Goal: Task Accomplishment & Management: Manage account settings

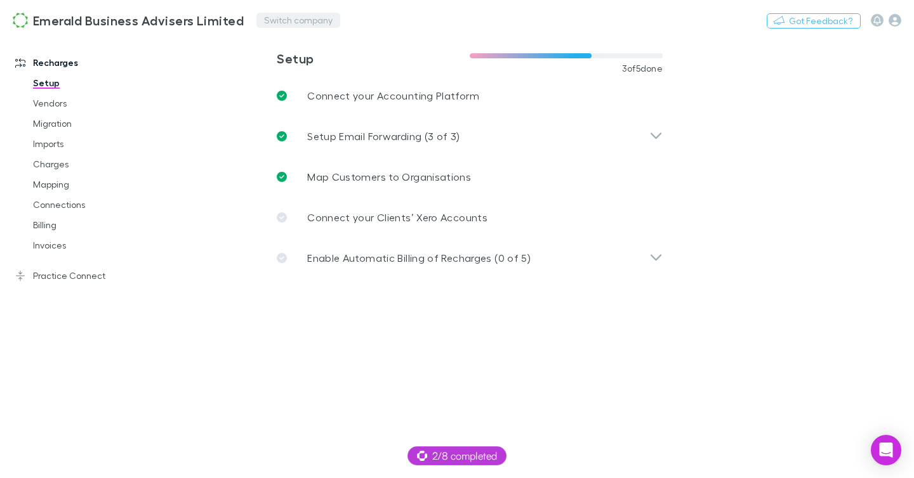
click at [266, 19] on button "Switch company" at bounding box center [298, 20] width 84 height 15
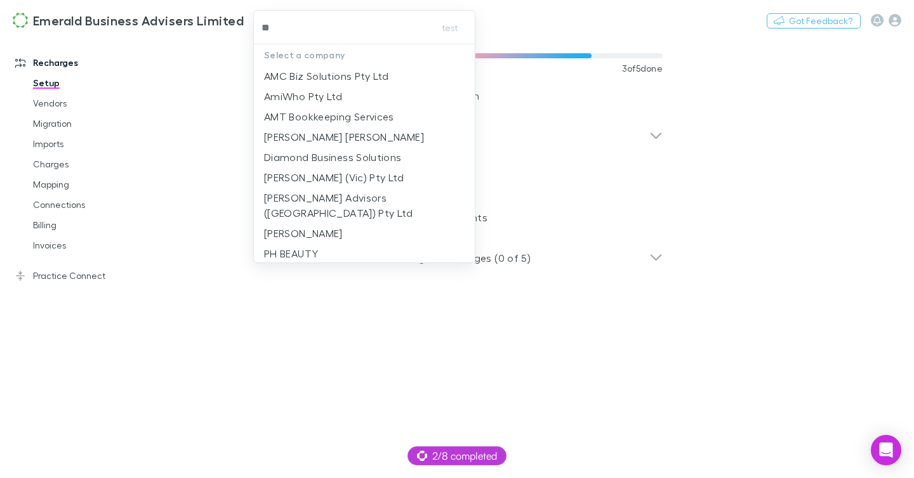
type input "***"
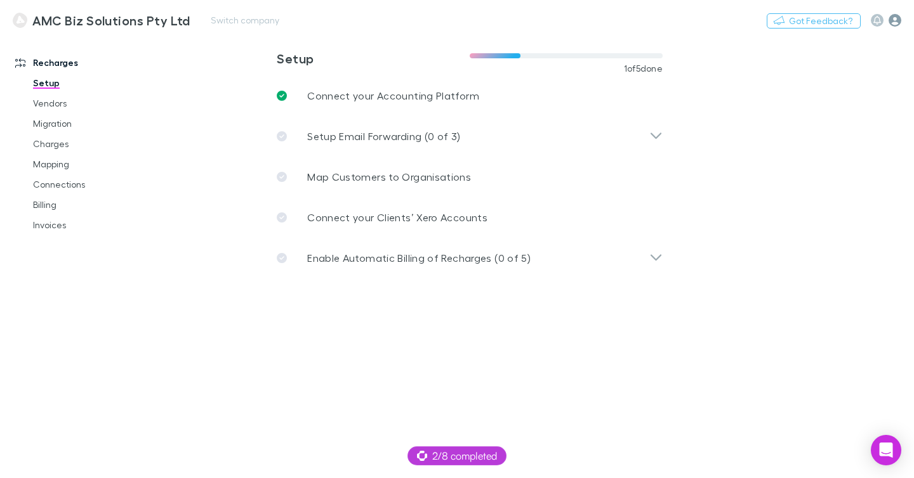
click at [893, 20] on icon "button" at bounding box center [894, 20] width 13 height 13
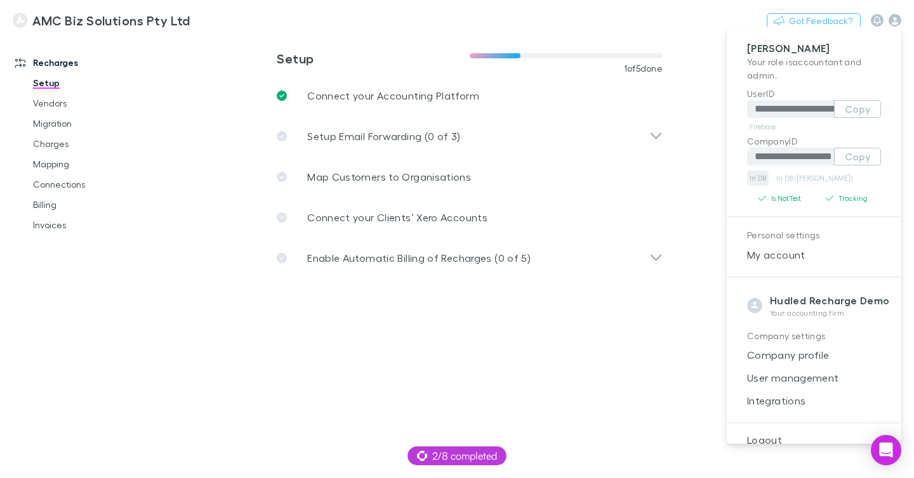
click at [761, 179] on link "In DB" at bounding box center [758, 178] width 22 height 15
click at [889, 27] on div "**********" at bounding box center [813, 235] width 174 height 417
click at [896, 20] on div at bounding box center [457, 239] width 914 height 478
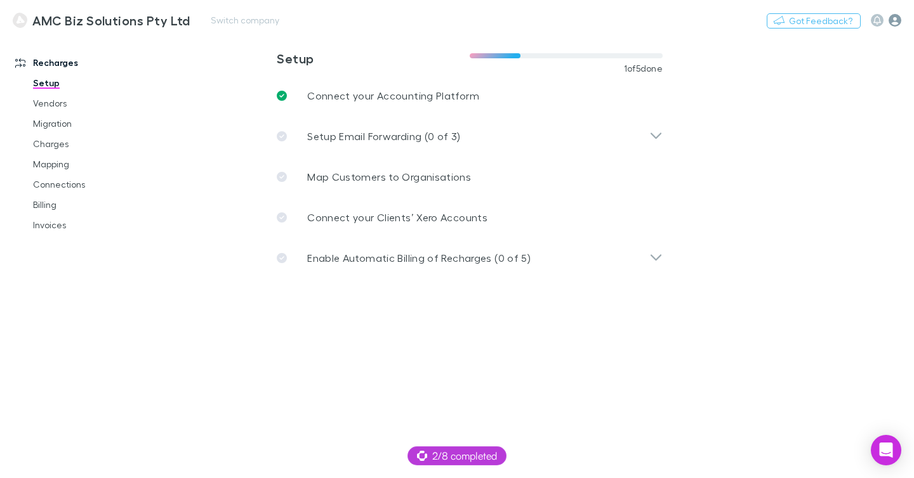
click at [891, 22] on icon "button" at bounding box center [894, 20] width 13 height 13
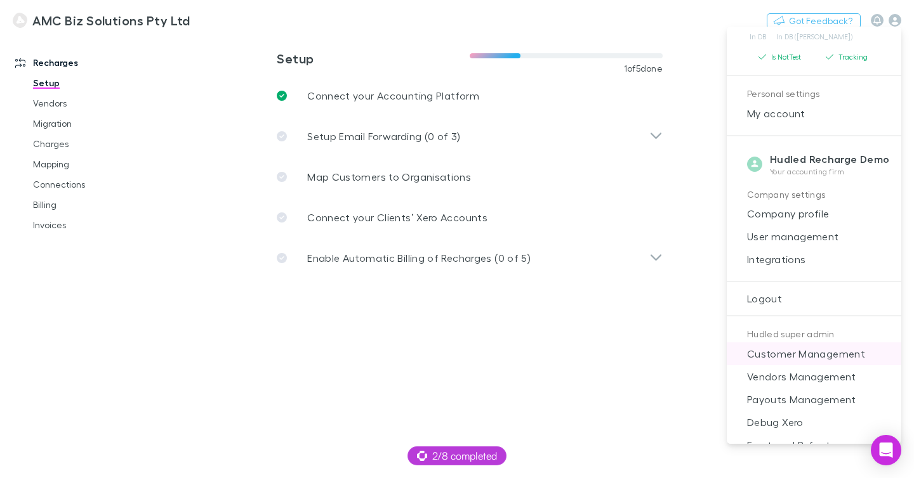
scroll to position [164, 0]
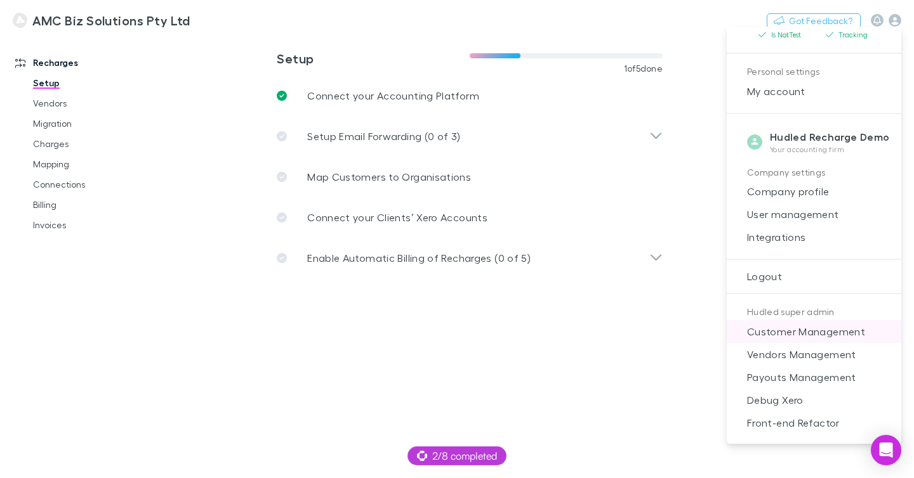
click at [813, 329] on span "Customer Management" at bounding box center [814, 331] width 154 height 15
select select "****"
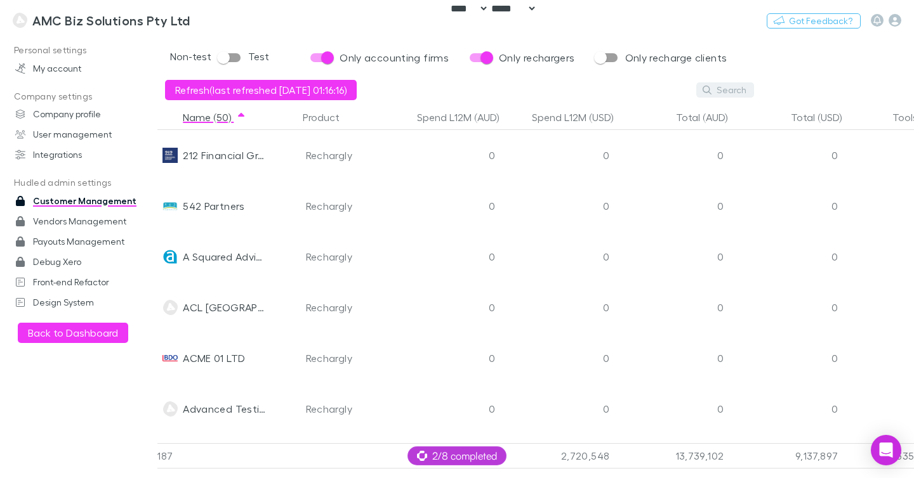
click at [729, 94] on button "Search" at bounding box center [725, 89] width 58 height 15
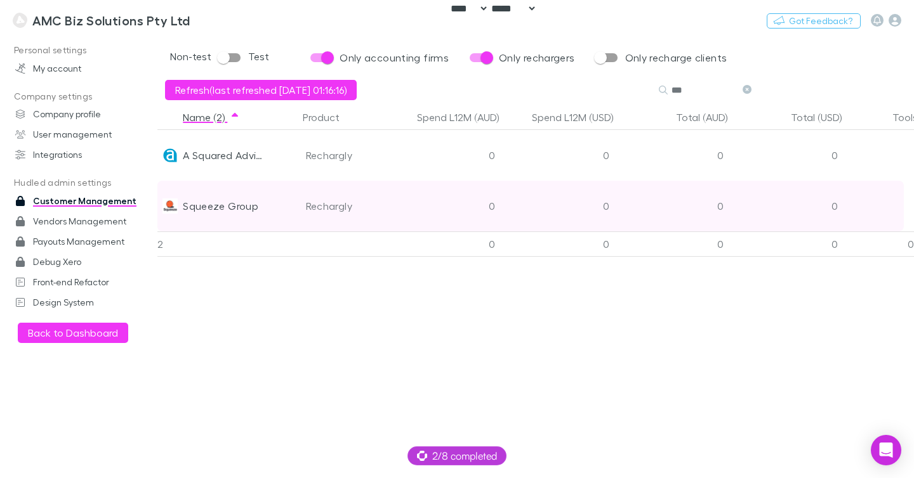
type input "***"
click at [233, 207] on div "Squeeze Group" at bounding box center [221, 206] width 76 height 51
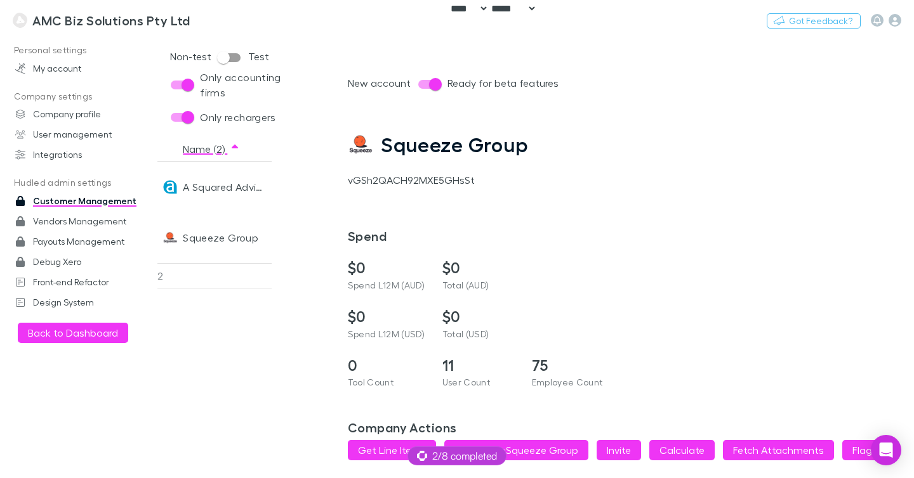
click at [430, 179] on div "vGSh2QACH92MXE5GHsSt" at bounding box center [631, 180] width 566 height 15
click at [141, 24] on h3 "AMC Biz Solutions Pty Ltd" at bounding box center [111, 20] width 158 height 15
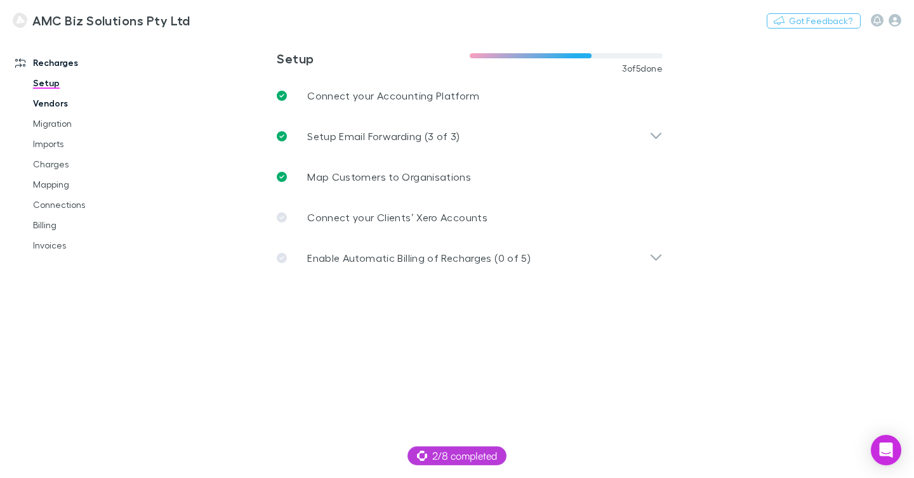
drag, startPoint x: 199, startPoint y: 64, endPoint x: 67, endPoint y: 110, distance: 139.7
click at [199, 65] on main "**********" at bounding box center [535, 257] width 756 height 443
click at [45, 146] on link "Imports" at bounding box center [87, 144] width 135 height 20
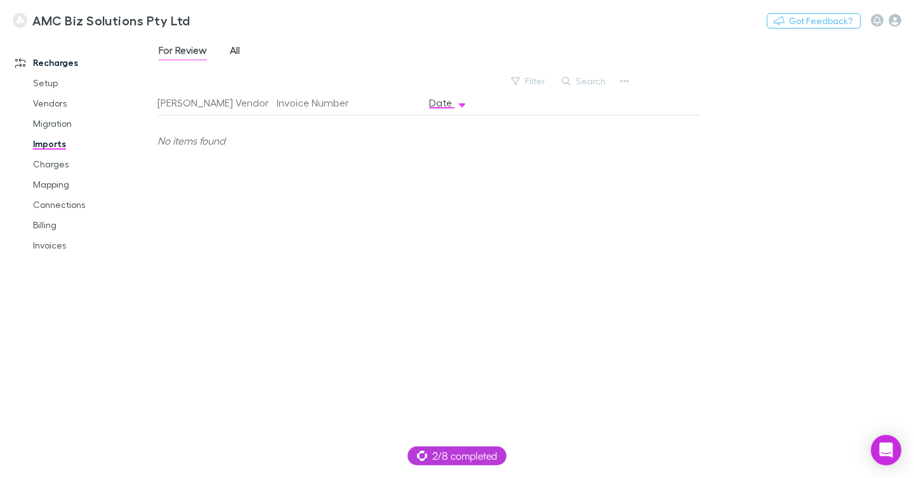
click at [235, 53] on span "All" at bounding box center [235, 52] width 10 height 16
click at [66, 162] on link "Charges" at bounding box center [87, 164] width 135 height 20
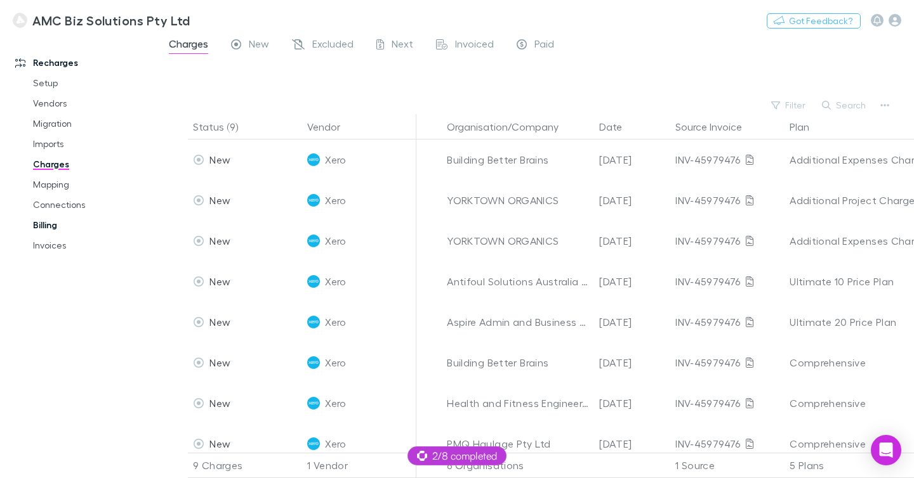
drag, startPoint x: 57, startPoint y: 228, endPoint x: 87, endPoint y: 225, distance: 29.9
click at [57, 228] on link "Billing" at bounding box center [87, 225] width 135 height 20
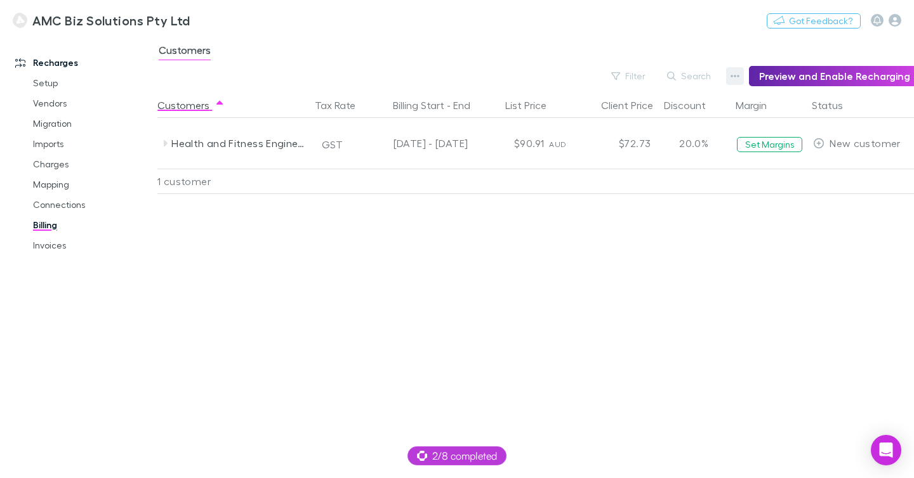
click at [733, 79] on button "button" at bounding box center [735, 76] width 18 height 18
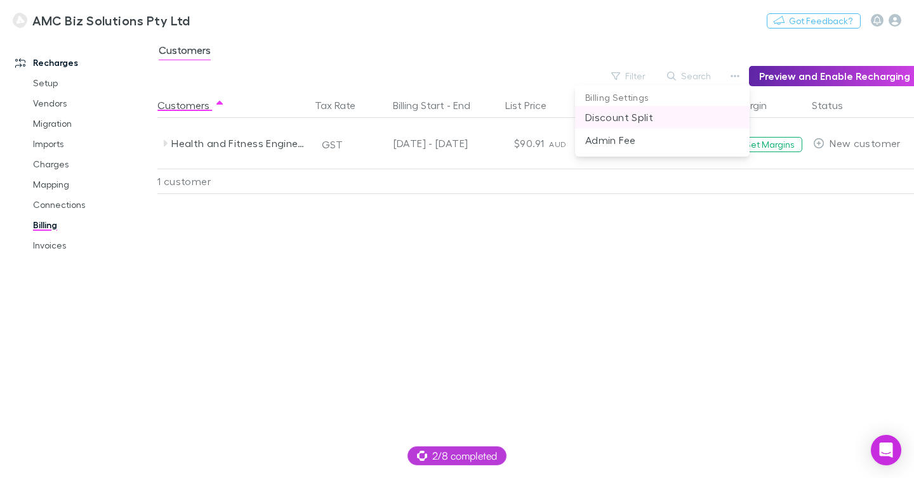
click at [629, 114] on p "Discount Split" at bounding box center [662, 117] width 154 height 15
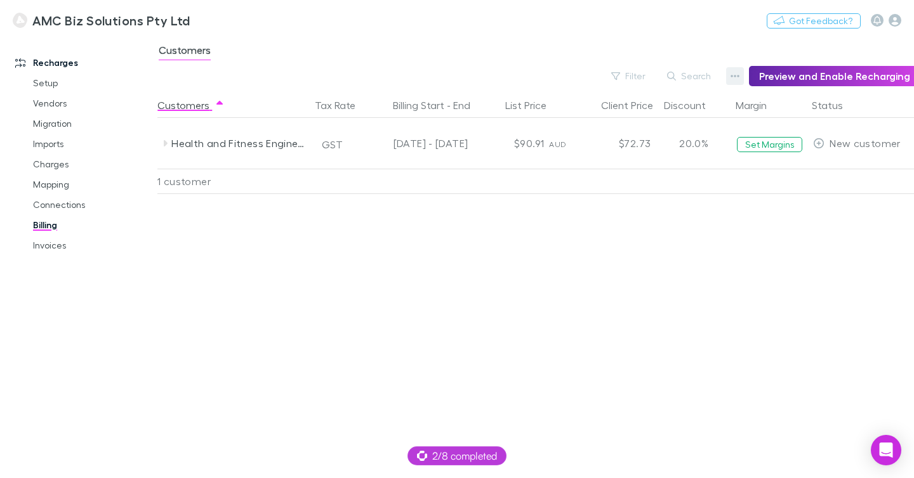
click at [739, 76] on icon "button" at bounding box center [734, 76] width 9 height 10
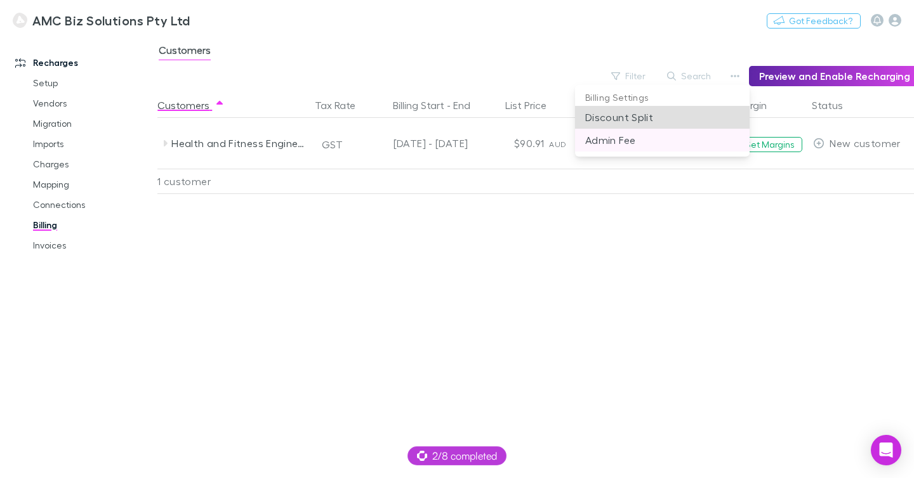
click at [661, 143] on p "Admin Fee" at bounding box center [662, 140] width 154 height 15
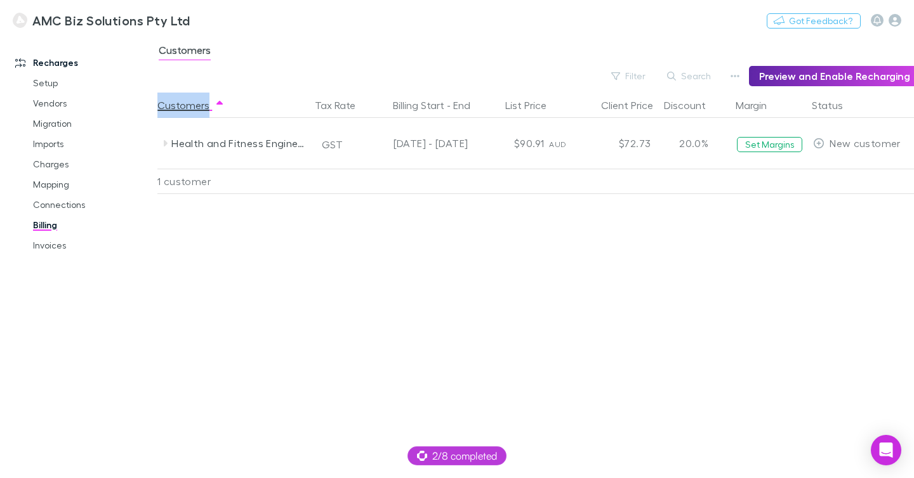
click at [627, 67] on div "Filter Search Preview and Enable Recharging" at bounding box center [538, 76] width 763 height 20
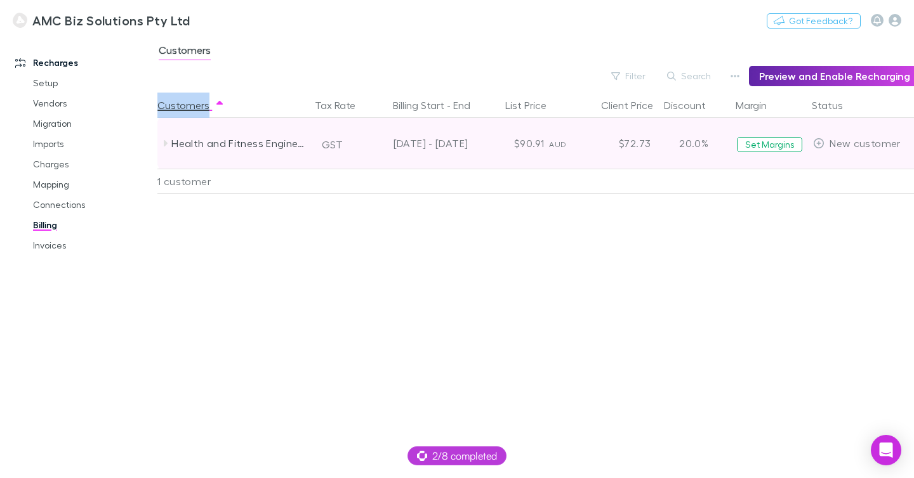
click at [165, 142] on icon at bounding box center [166, 143] width 4 height 6
click at [165, 142] on icon at bounding box center [165, 144] width 6 height 4
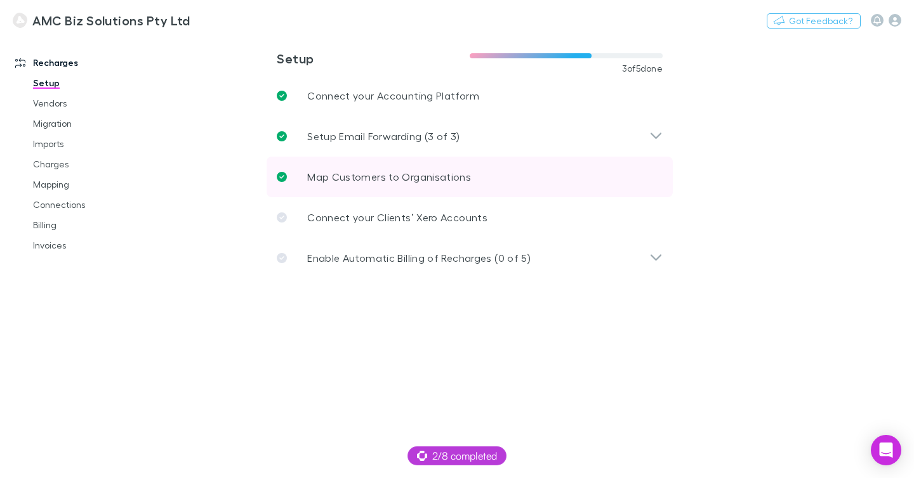
click at [480, 169] on link "Map Customers to Organisations" at bounding box center [469, 177] width 406 height 41
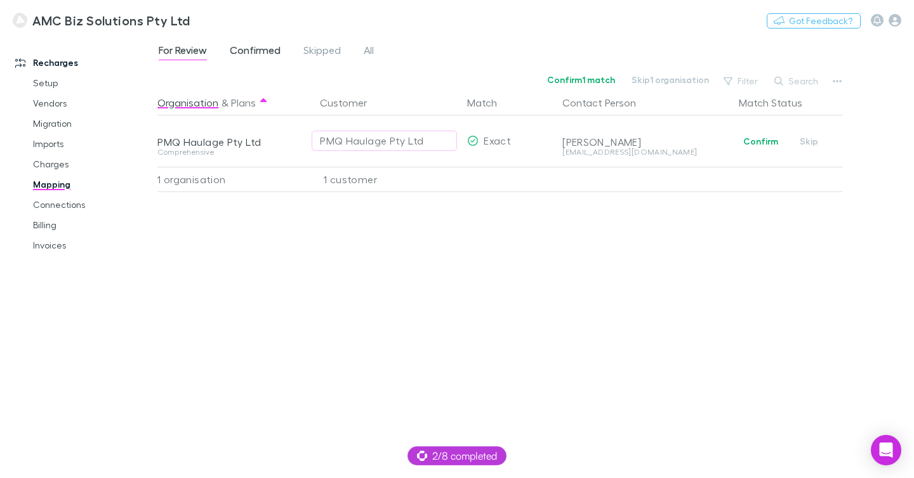
click at [260, 45] on span "Confirmed" at bounding box center [255, 52] width 51 height 16
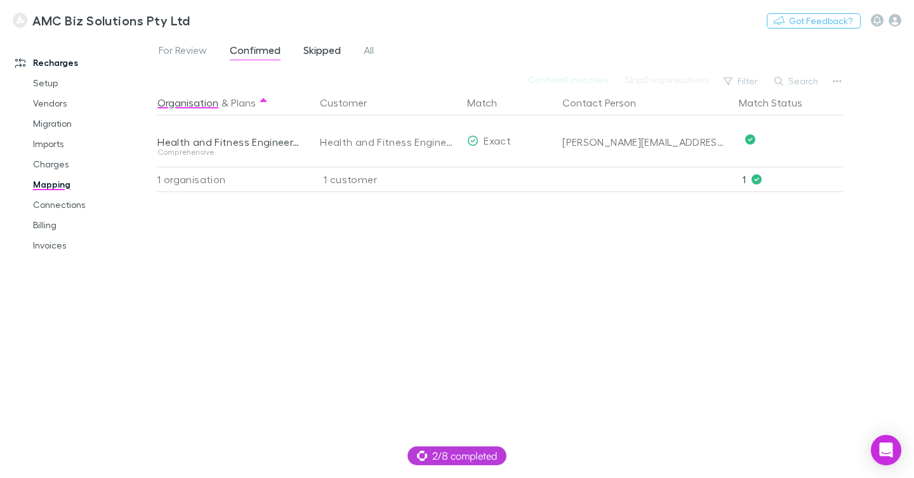
click at [308, 50] on span "Skipped" at bounding box center [321, 52] width 37 height 16
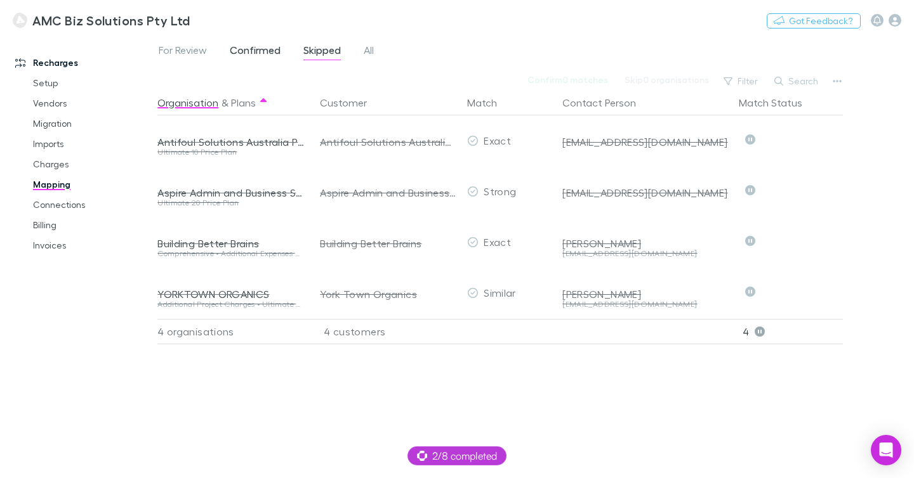
click at [272, 49] on span "Confirmed" at bounding box center [255, 52] width 51 height 16
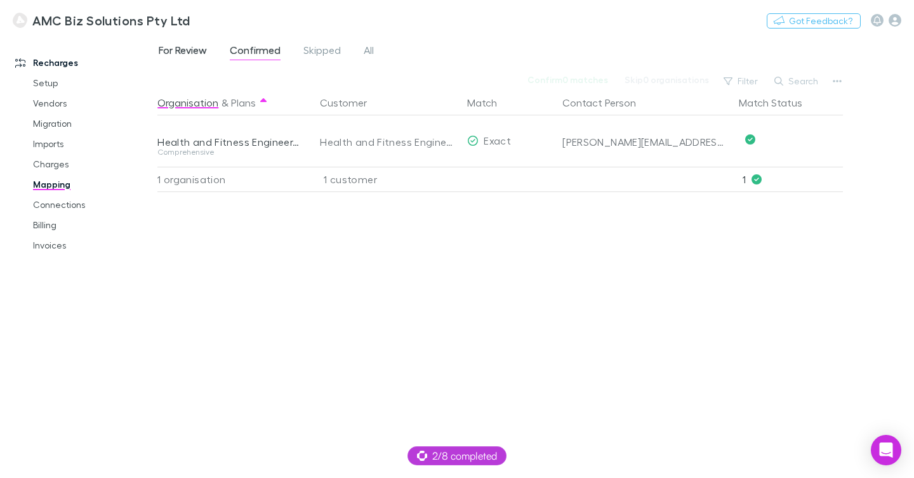
click at [195, 52] on span "For Review" at bounding box center [183, 52] width 48 height 16
click at [248, 49] on span "Confirmed" at bounding box center [255, 52] width 51 height 16
click at [317, 48] on span "Skipped" at bounding box center [321, 52] width 37 height 16
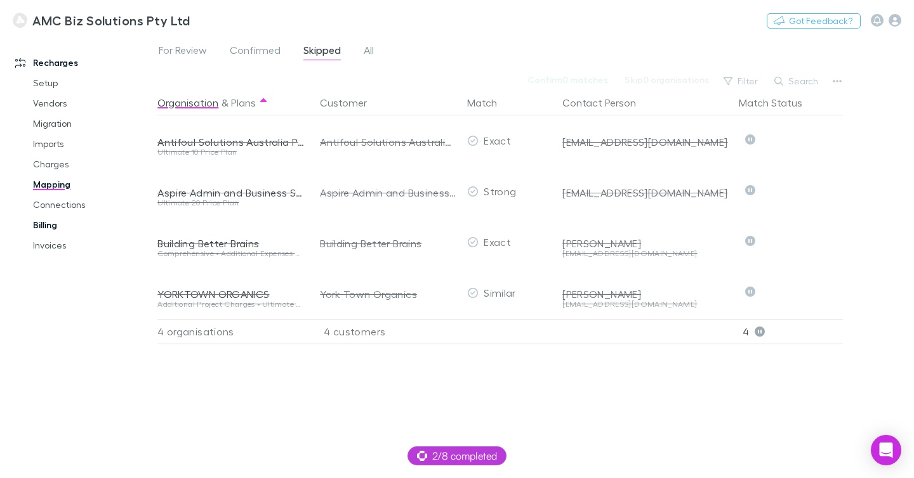
click at [45, 218] on link "Billing" at bounding box center [87, 225] width 135 height 20
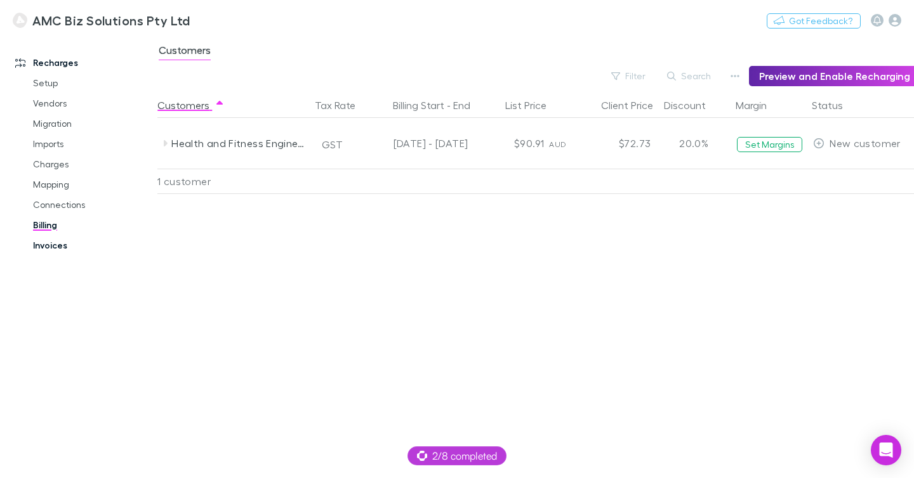
click at [53, 253] on link "Invoices" at bounding box center [87, 245] width 135 height 20
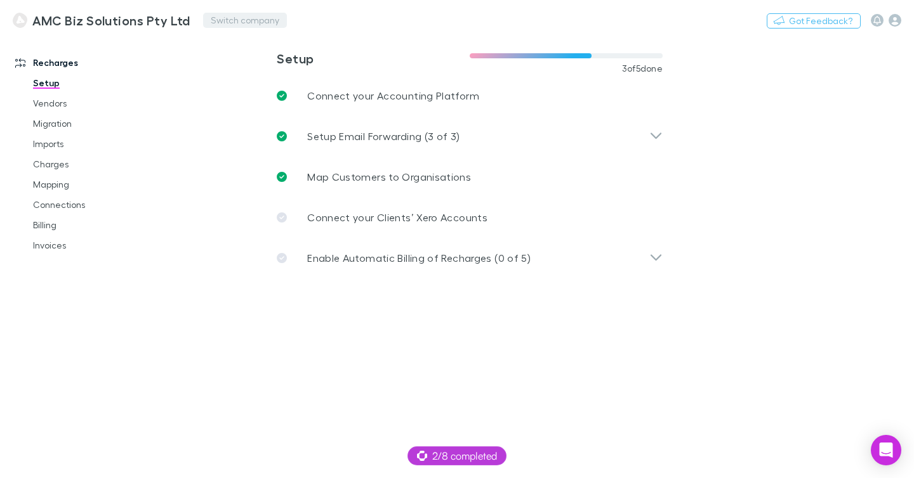
click at [245, 18] on button "Switch company" at bounding box center [245, 20] width 84 height 15
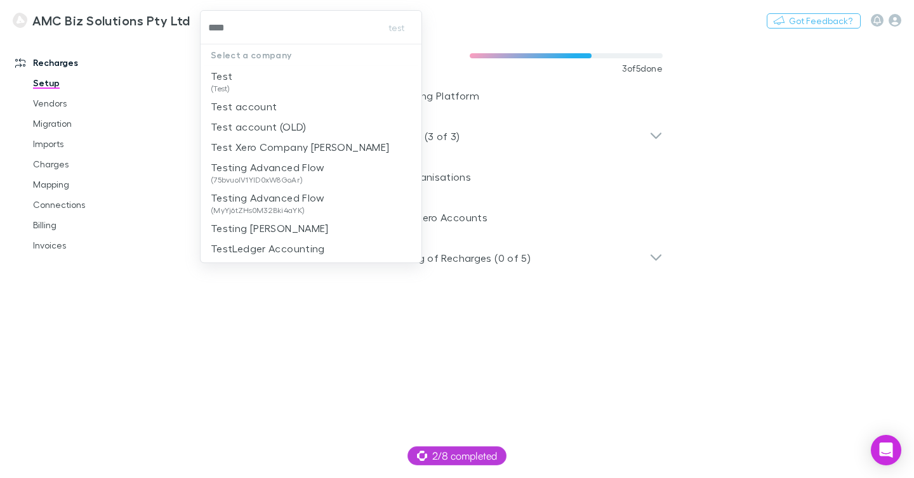
type input "****"
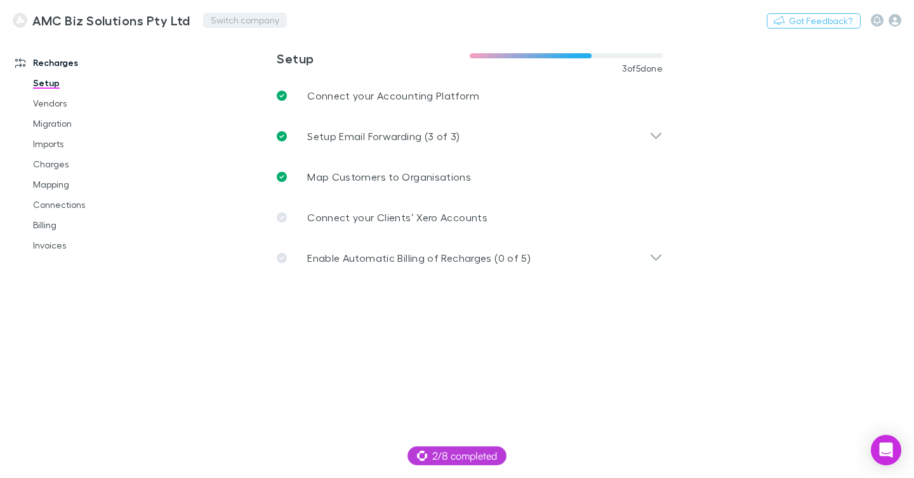
click at [223, 24] on button "Switch company" at bounding box center [245, 20] width 84 height 15
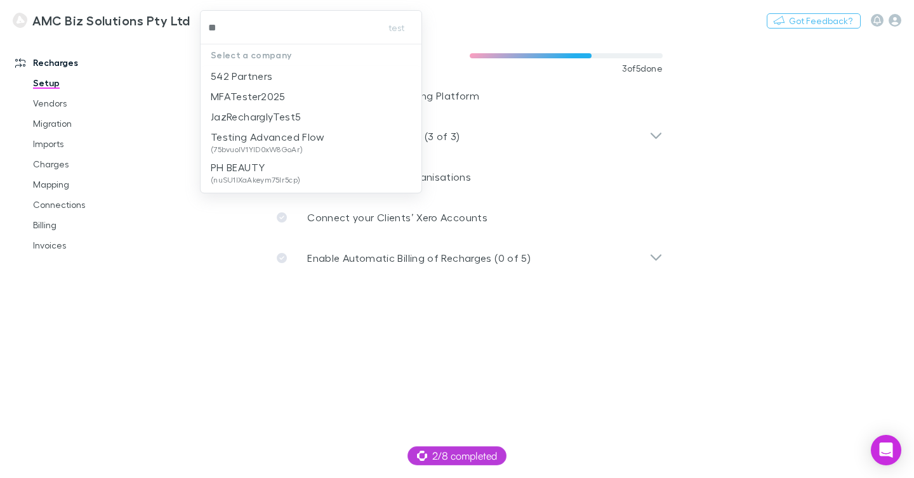
type input "***"
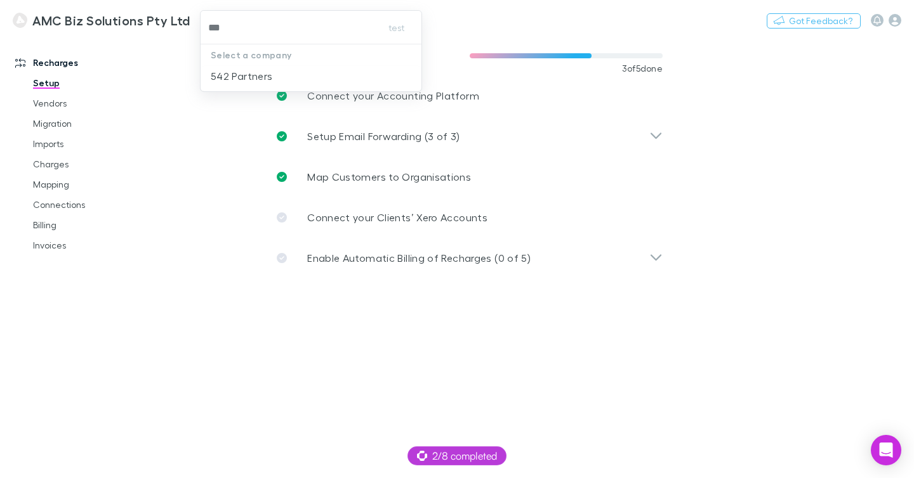
click at [257, 79] on p "542 Partners" at bounding box center [242, 76] width 62 height 15
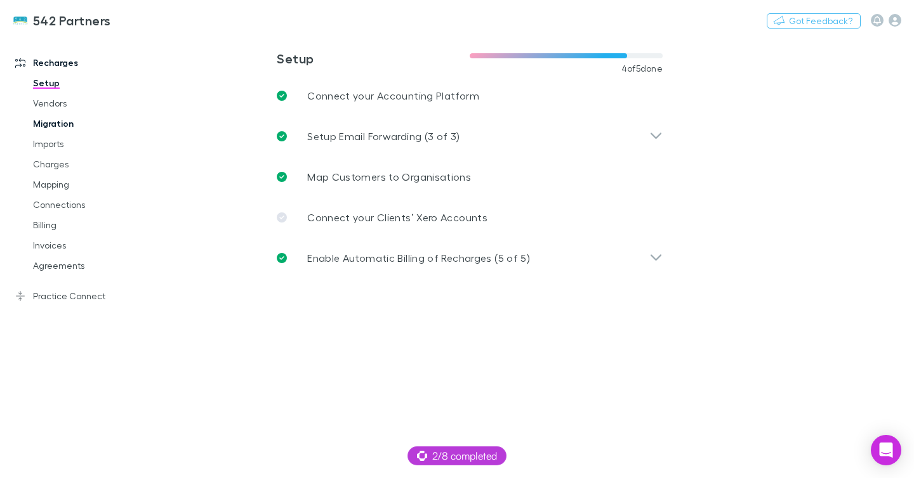
click at [55, 147] on link "Imports" at bounding box center [87, 144] width 135 height 20
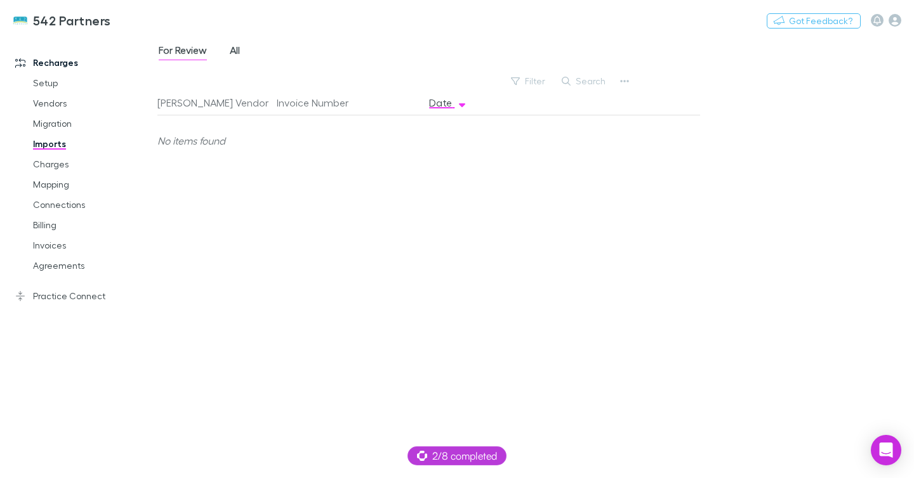
click at [238, 50] on span "All" at bounding box center [235, 52] width 10 height 16
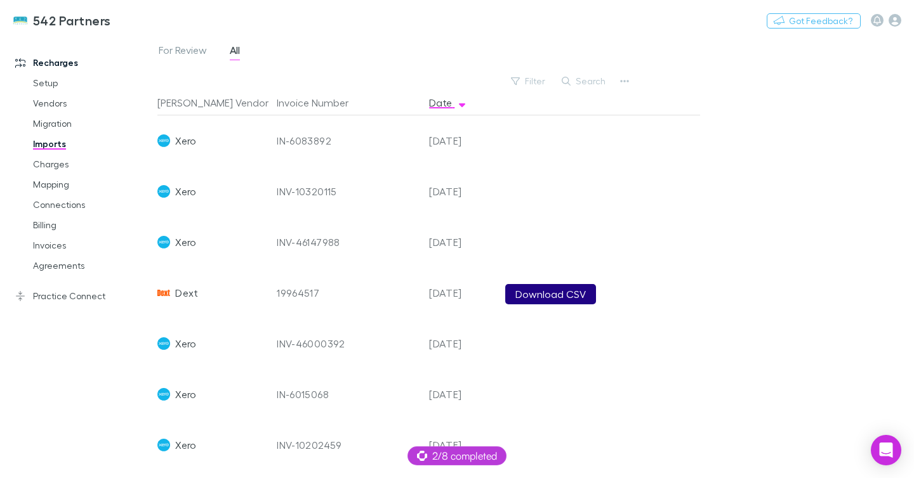
click at [528, 292] on button "Download CSV" at bounding box center [550, 294] width 91 height 20
click at [65, 166] on link "Charges" at bounding box center [87, 164] width 135 height 20
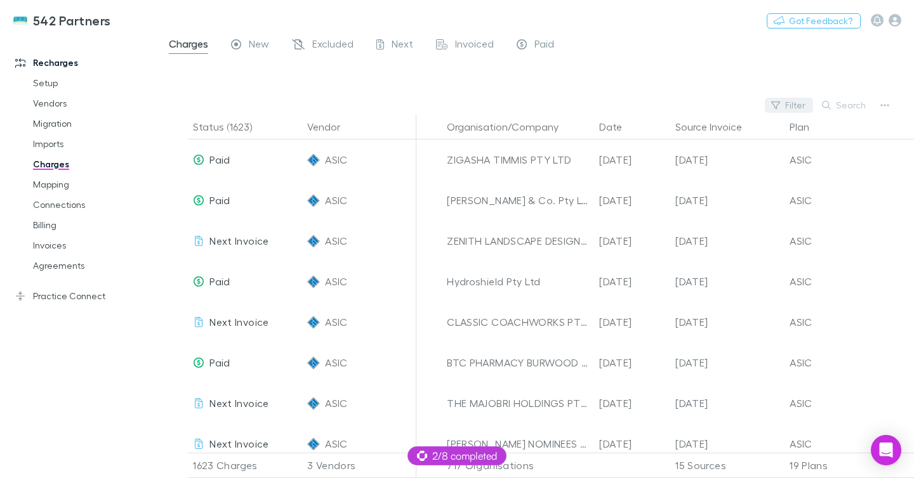
click at [811, 106] on button "Filter" at bounding box center [789, 105] width 48 height 15
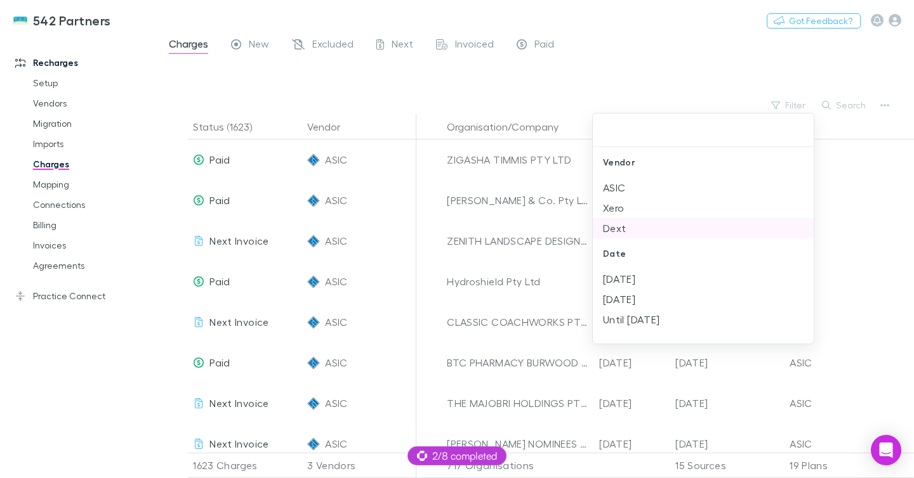
click at [631, 229] on li "Dext" at bounding box center [703, 228] width 221 height 20
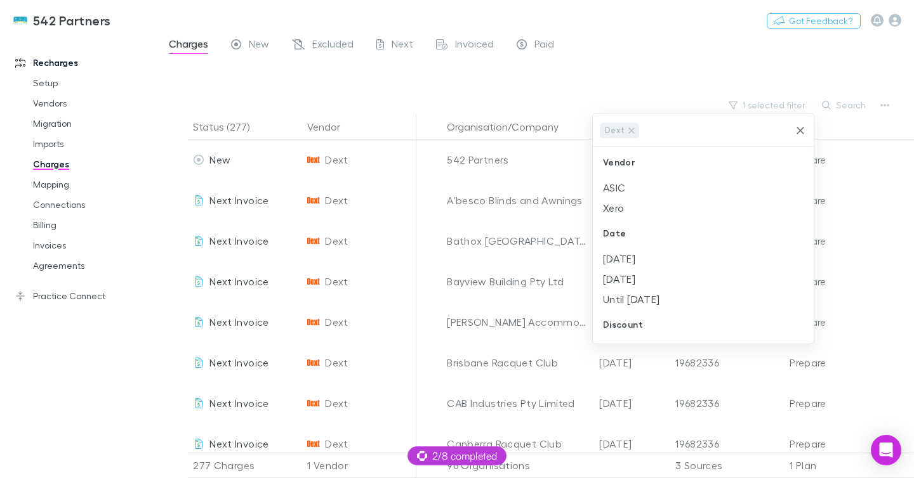
click at [646, 58] on div at bounding box center [457, 239] width 914 height 478
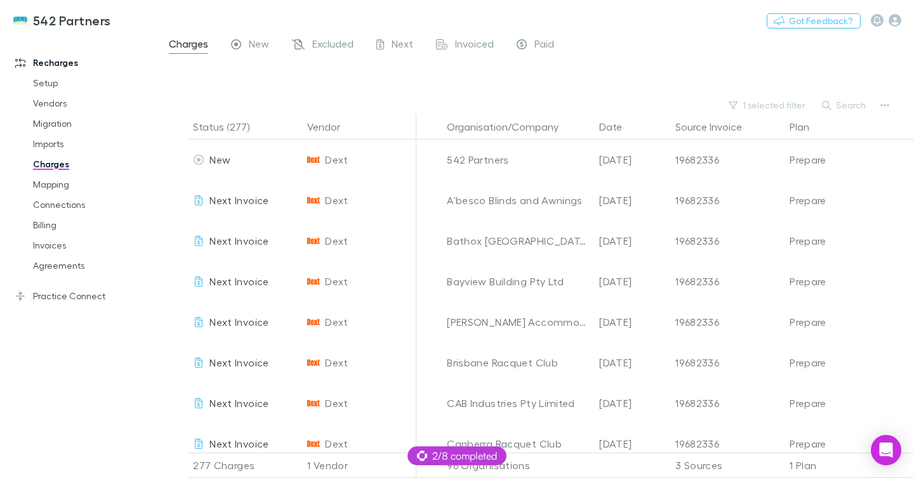
click at [850, 112] on button "Search" at bounding box center [844, 105] width 58 height 15
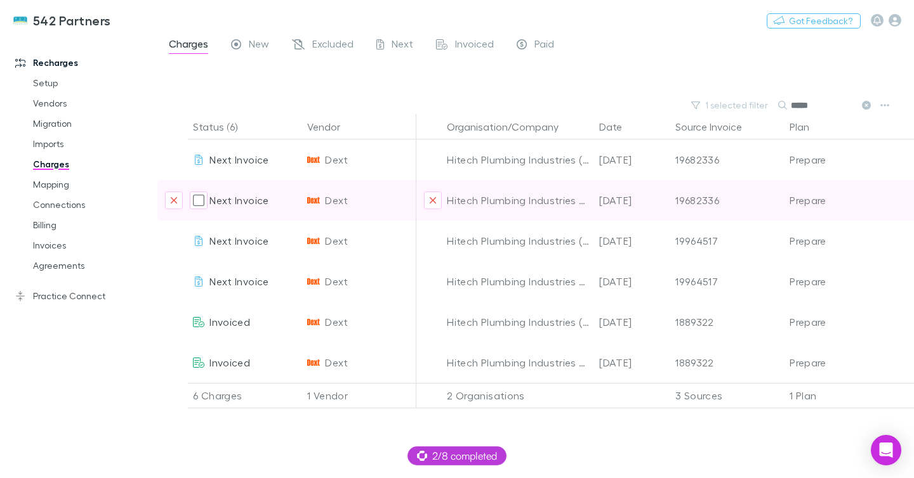
type input "*****"
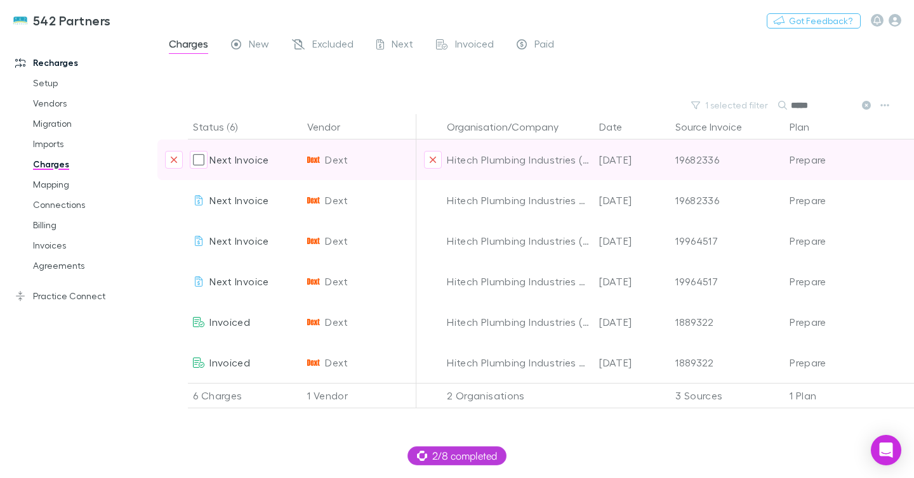
click at [700, 163] on div "19682336" at bounding box center [727, 160] width 104 height 41
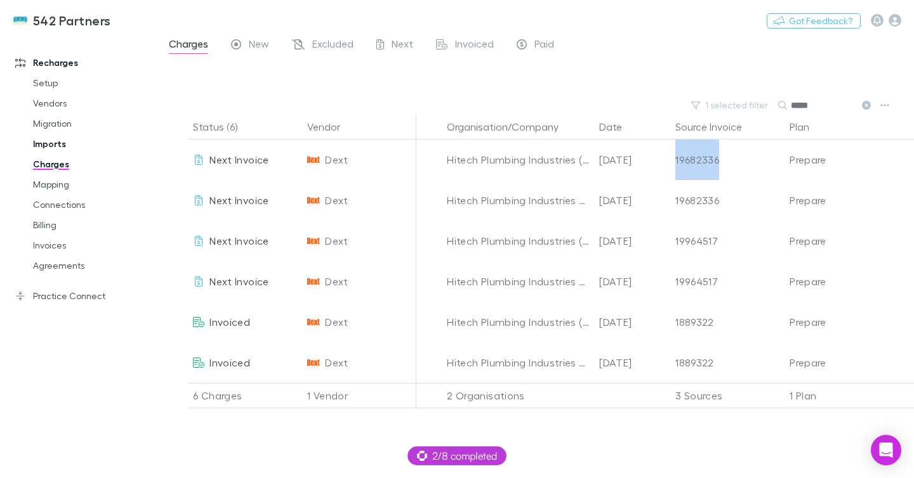
copy div "19682336"
click at [62, 144] on link "Imports" at bounding box center [87, 144] width 135 height 20
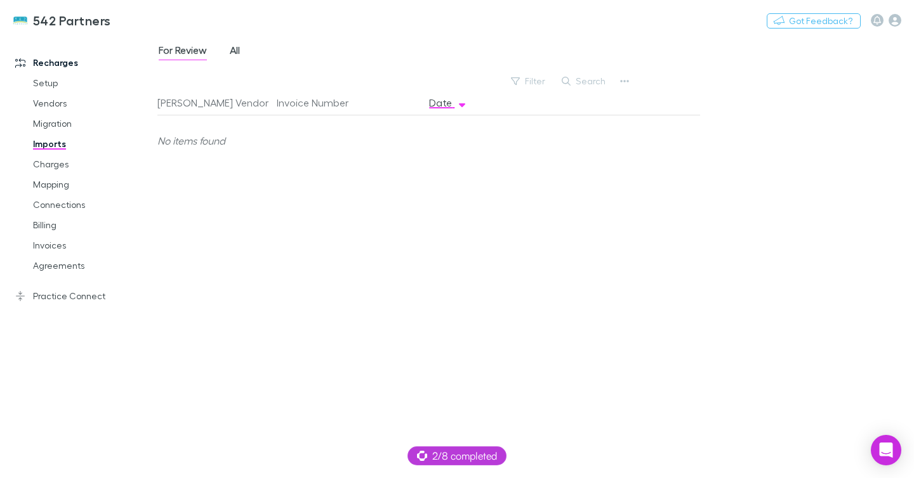
click at [238, 49] on span "All" at bounding box center [235, 52] width 10 height 16
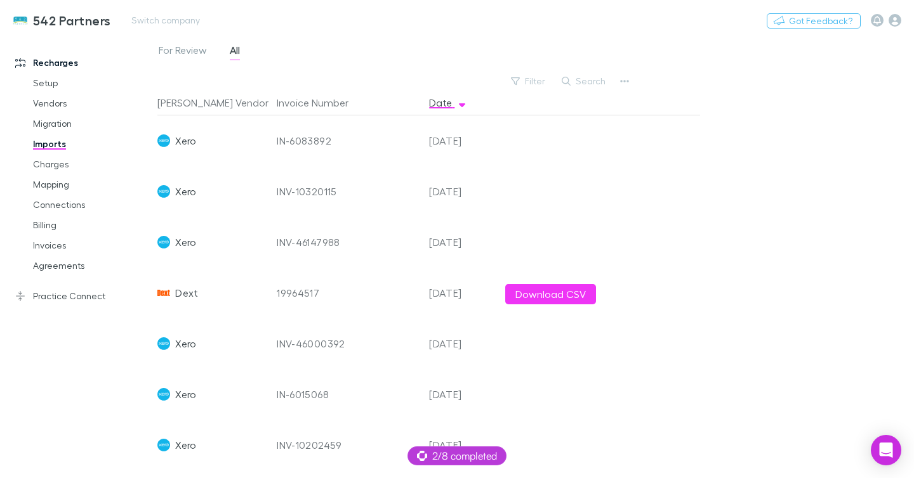
scroll to position [273, 0]
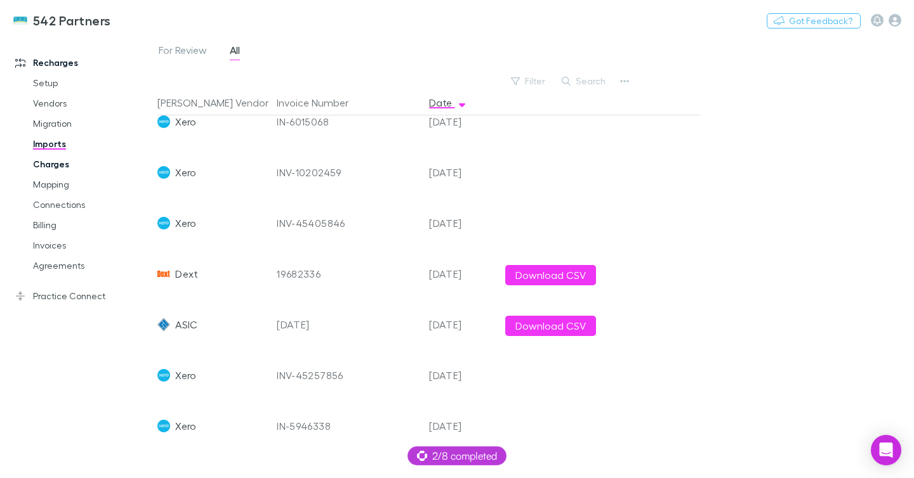
click at [58, 165] on link "Charges" at bounding box center [87, 164] width 135 height 20
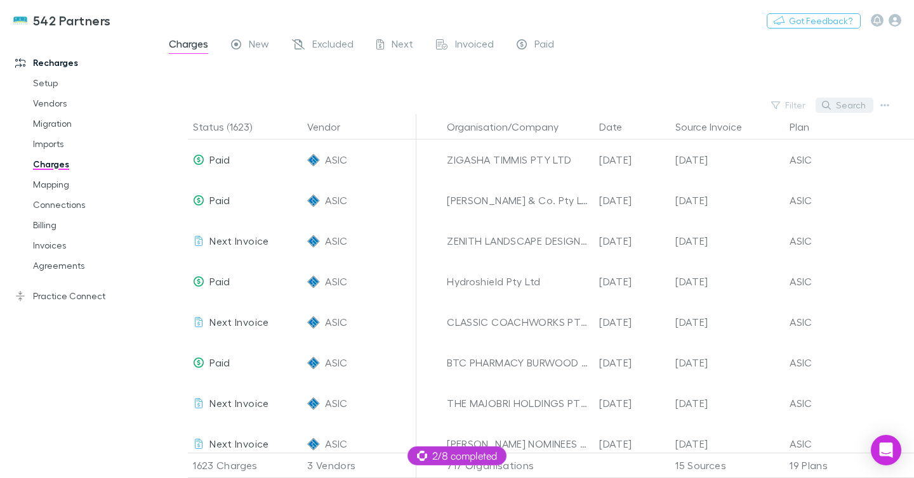
click at [838, 104] on button "Search" at bounding box center [844, 105] width 58 height 15
click at [838, 103] on input "text" at bounding box center [822, 105] width 63 height 18
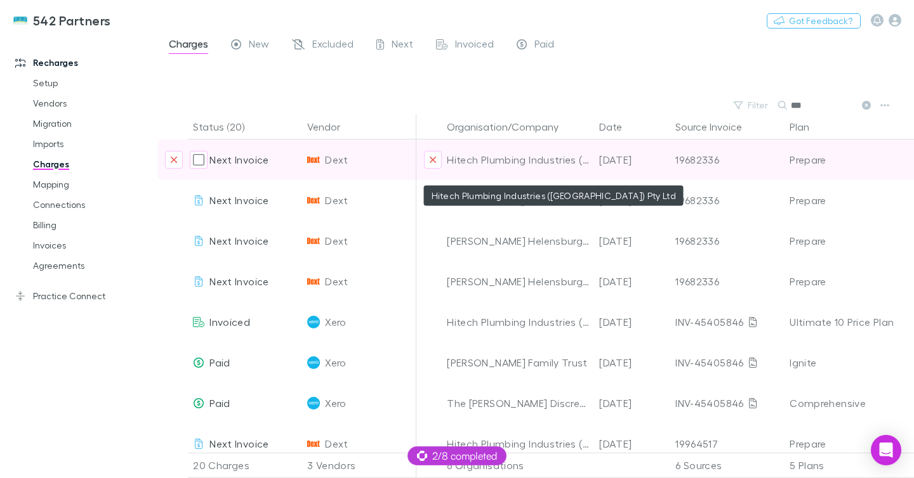
type input "***"
click at [516, 157] on div "Hitech Plumbing Industries (NSW) Pty Ltd" at bounding box center [518, 160] width 142 height 41
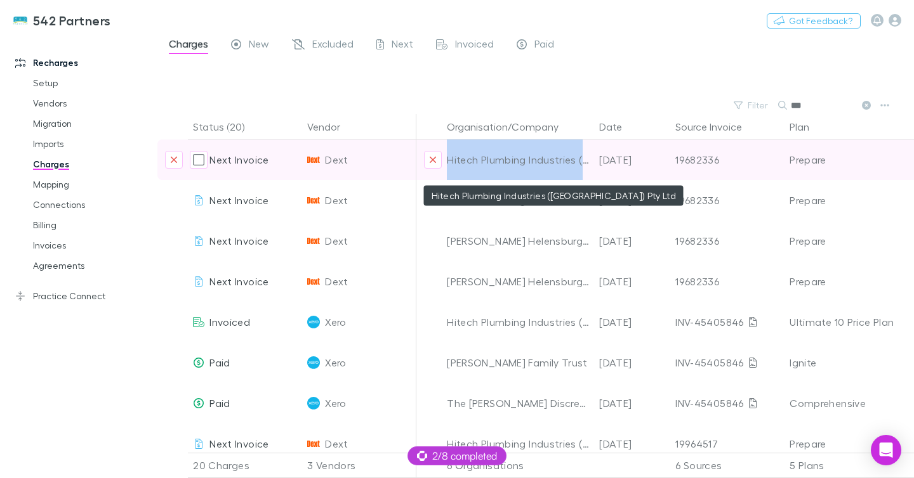
click at [516, 157] on div "Hitech Plumbing Industries (NSW) Pty Ltd" at bounding box center [518, 160] width 142 height 41
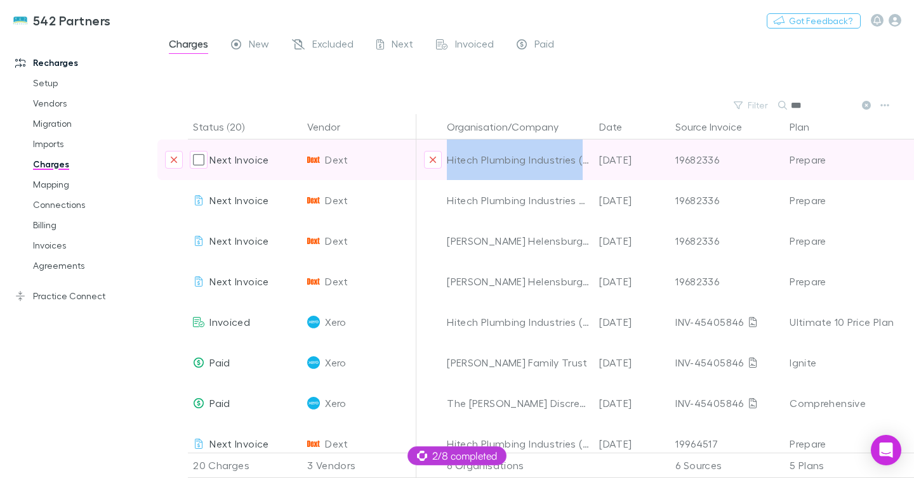
copy div "Hitech Plumbing Industries (NSW) Pty Ltd"
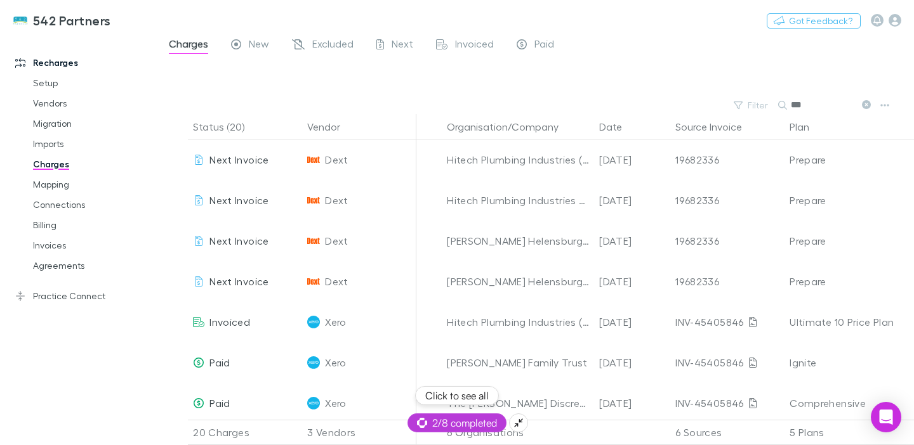
click at [444, 423] on span "2/8 completed" at bounding box center [457, 423] width 80 height 15
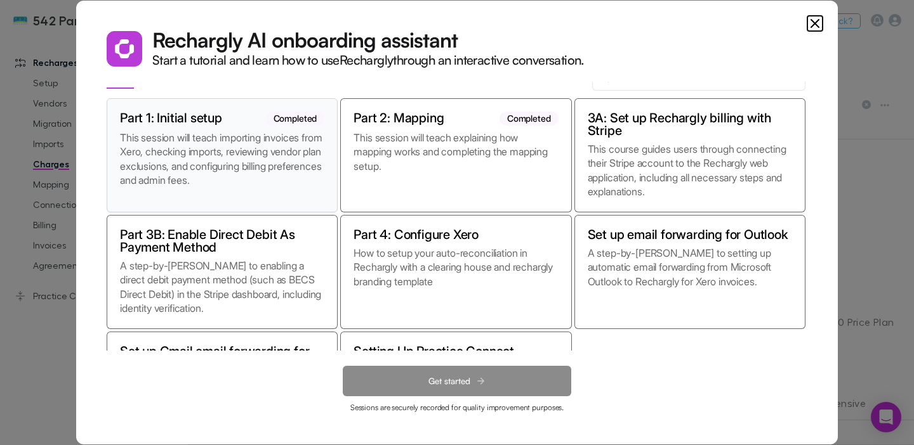
scroll to position [38, 0]
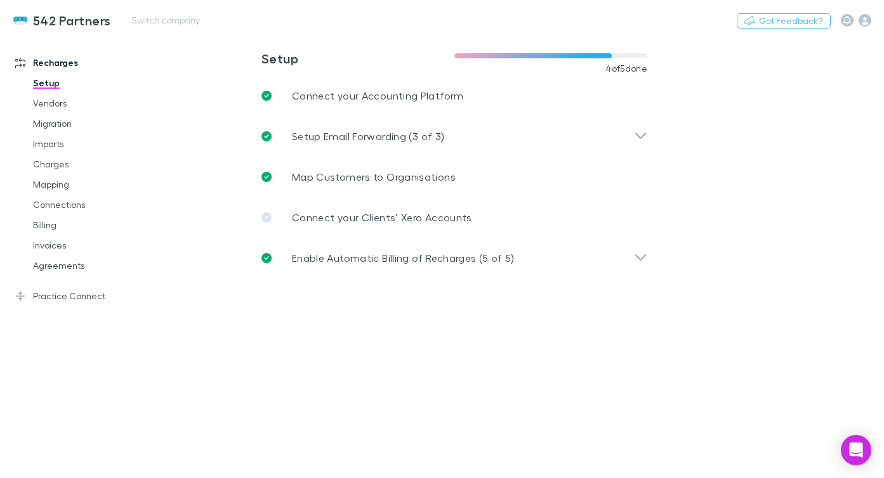
click at [266, 10] on div "542 Partners Switch company Nothing Got Feedback?" at bounding box center [442, 20] width 884 height 41
click at [41, 181] on link "Mapping" at bounding box center [87, 184] width 134 height 20
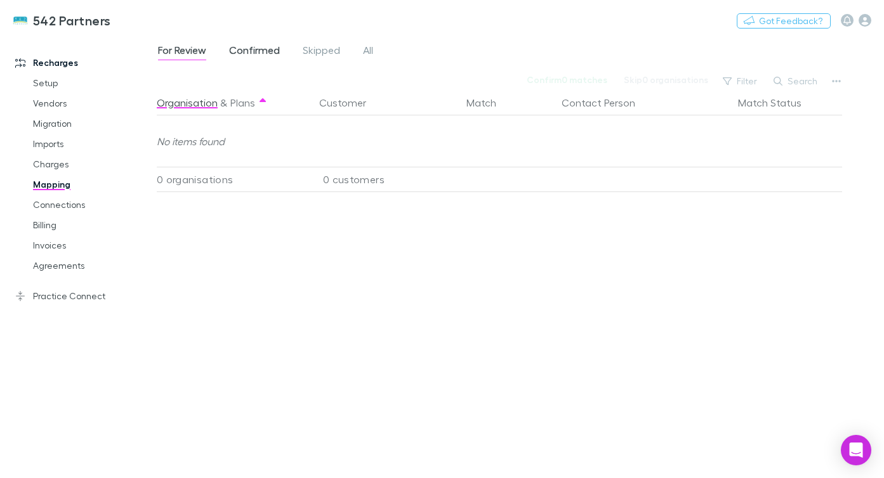
click at [259, 58] on span "Confirmed" at bounding box center [254, 52] width 51 height 16
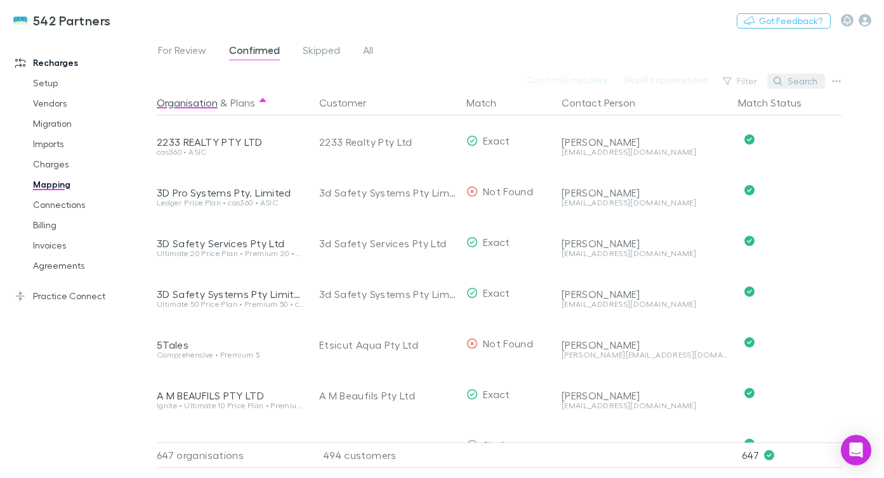
click at [786, 80] on button "Search" at bounding box center [796, 81] width 58 height 15
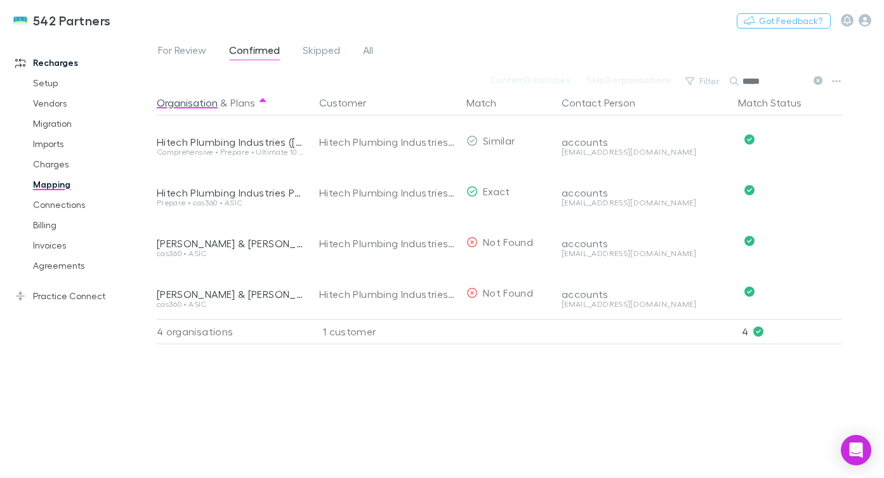
click at [784, 79] on input "*****" at bounding box center [773, 81] width 63 height 18
type input "**********"
click at [76, 241] on link "Invoices" at bounding box center [87, 245] width 134 height 20
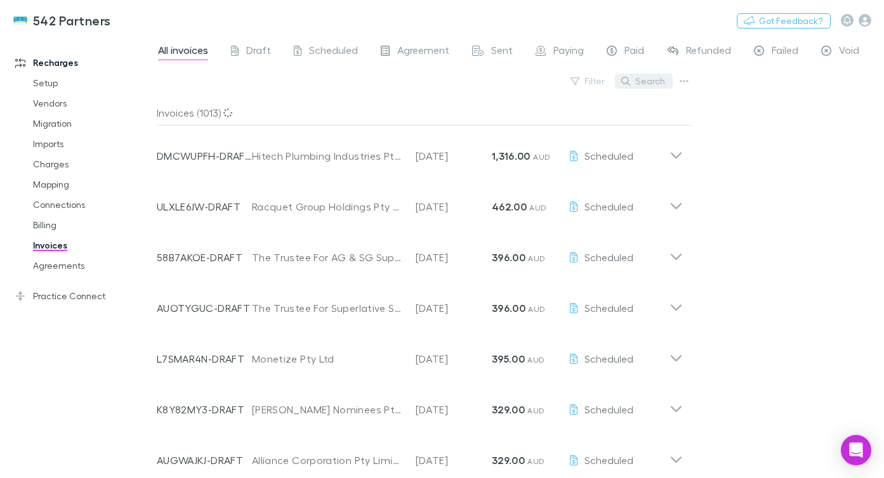
click at [643, 84] on button "Search" at bounding box center [644, 81] width 58 height 15
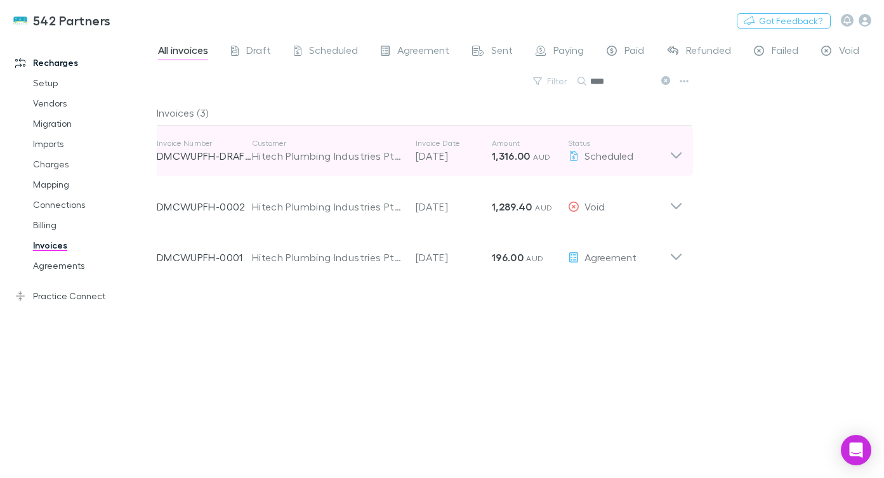
type input "****"
click at [364, 146] on p "Customer" at bounding box center [327, 143] width 151 height 10
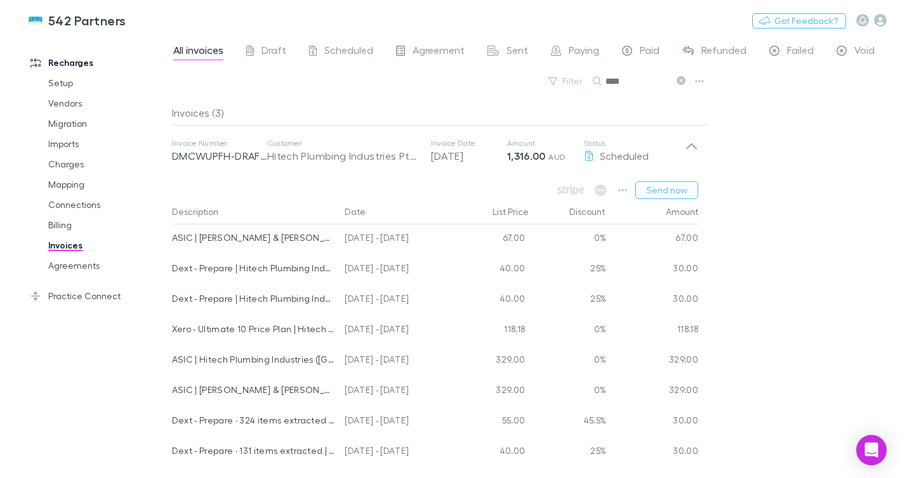
scroll to position [69, 0]
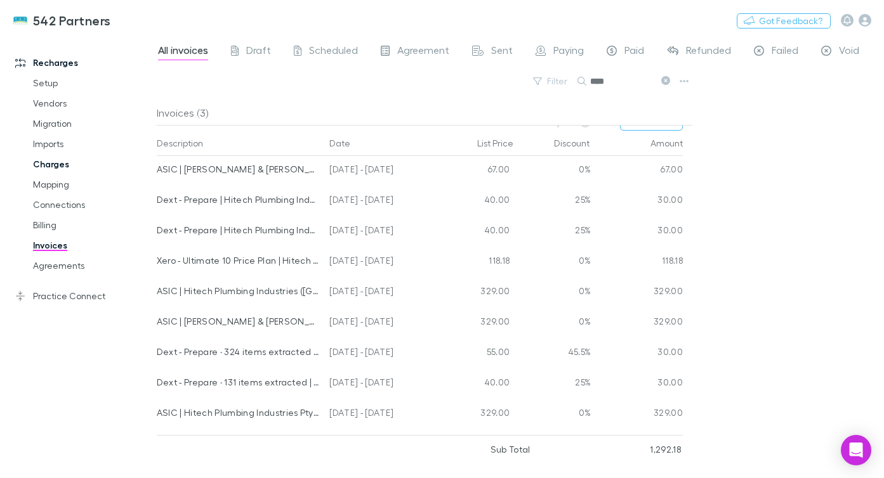
click at [62, 171] on link "Charges" at bounding box center [87, 164] width 134 height 20
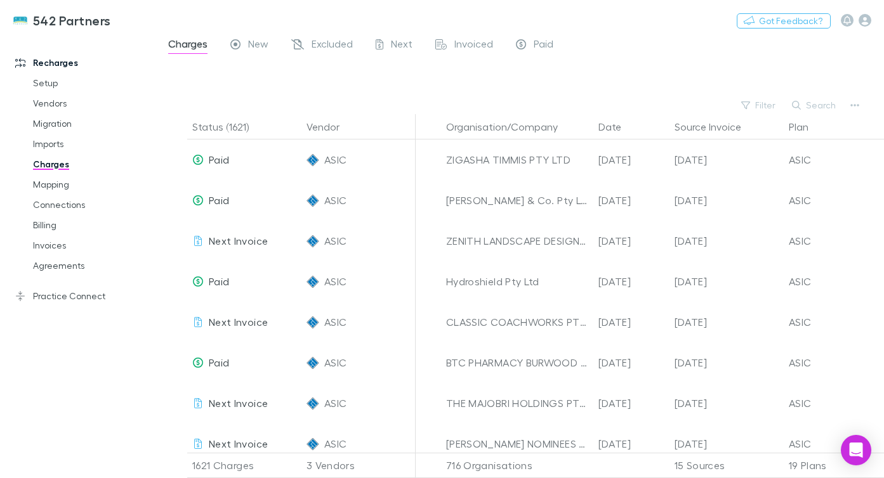
click at [810, 103] on button "Search" at bounding box center [814, 105] width 58 height 15
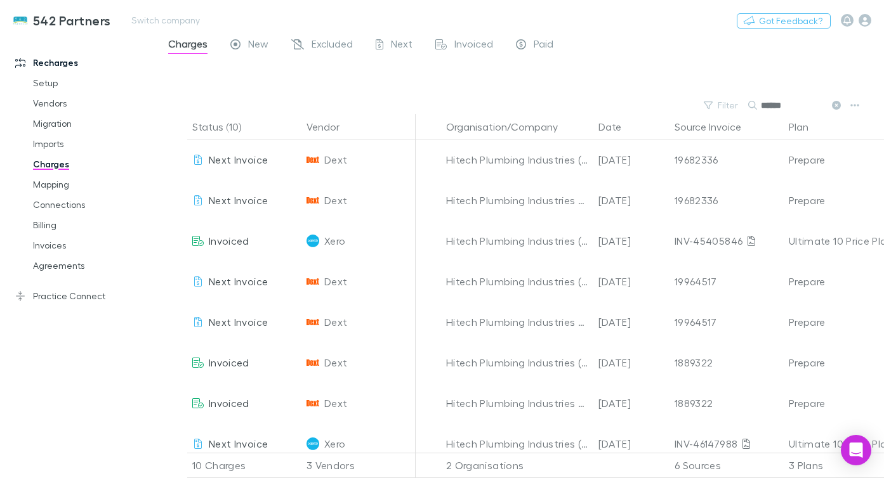
type input "******"
click at [136, 20] on button "Switch company" at bounding box center [166, 20] width 84 height 15
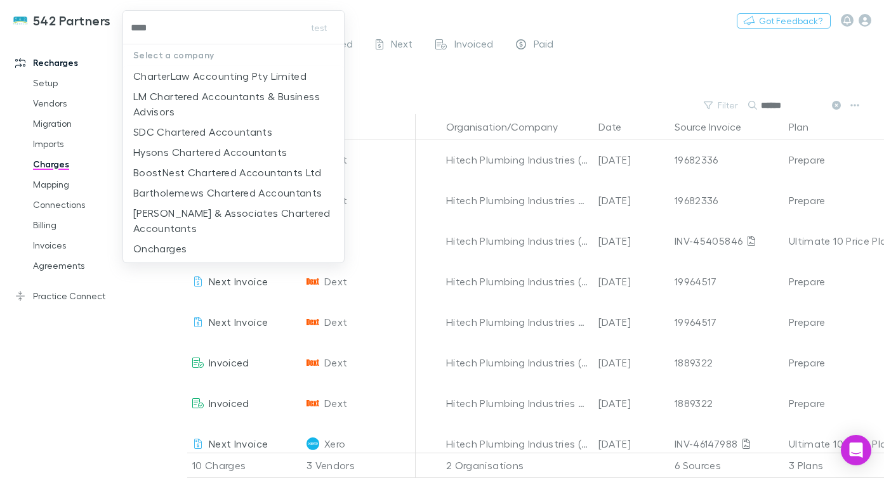
type input "*****"
click at [166, 66] on li "CharterLaw Accounting Pty Limited" at bounding box center [233, 76] width 221 height 20
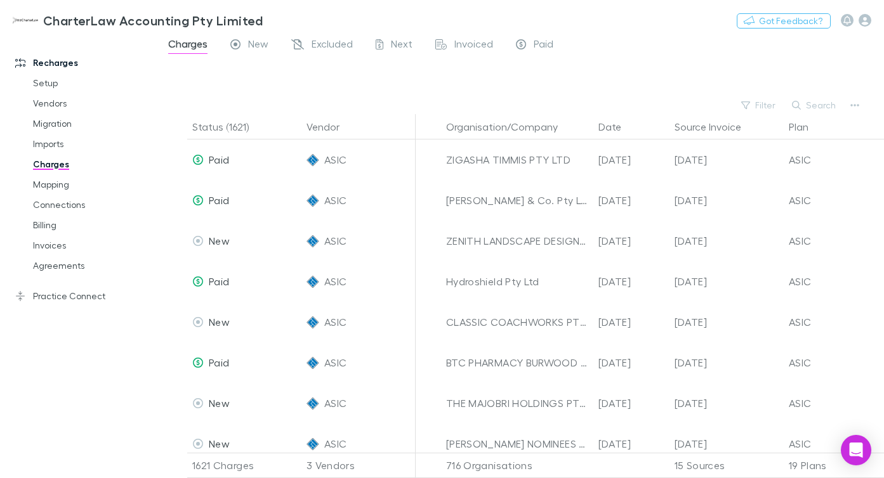
click at [65, 166] on link "Charges" at bounding box center [87, 164] width 134 height 20
click at [58, 190] on link "Mapping" at bounding box center [87, 184] width 134 height 20
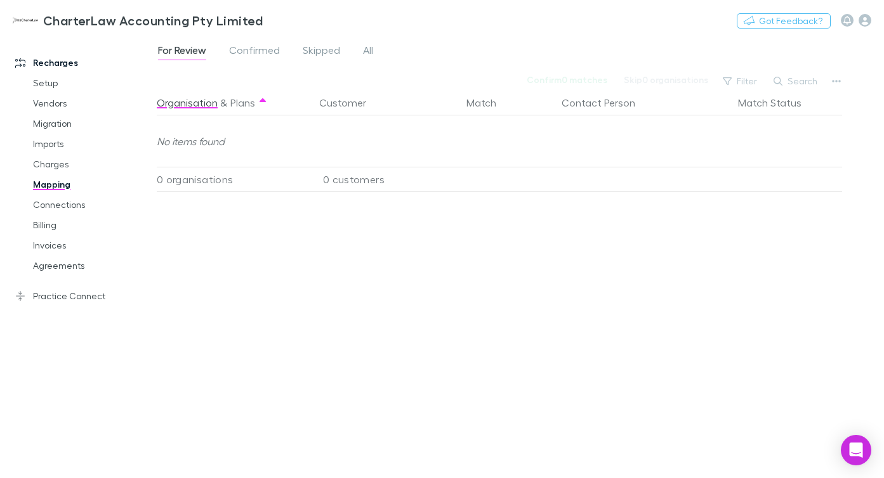
click at [56, 185] on link "Mapping" at bounding box center [87, 184] width 134 height 20
click at [256, 51] on span "Confirmed" at bounding box center [254, 52] width 51 height 16
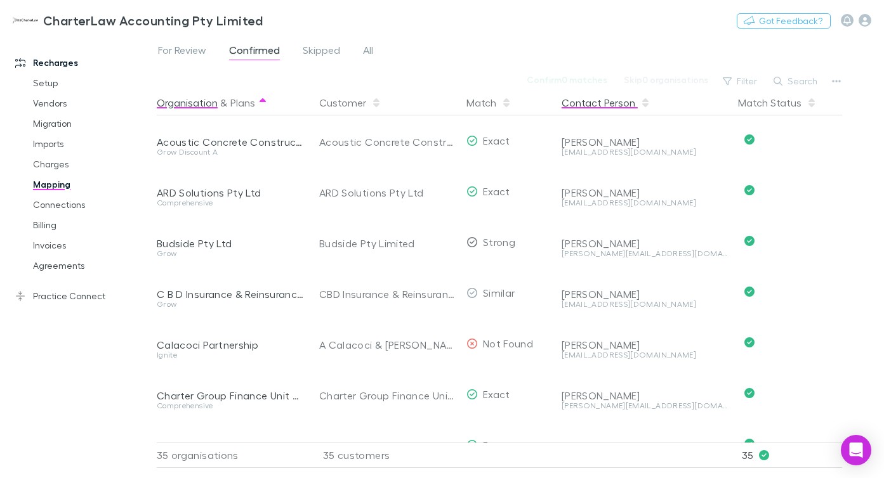
click at [586, 113] on button "Contact Person" at bounding box center [606, 102] width 89 height 25
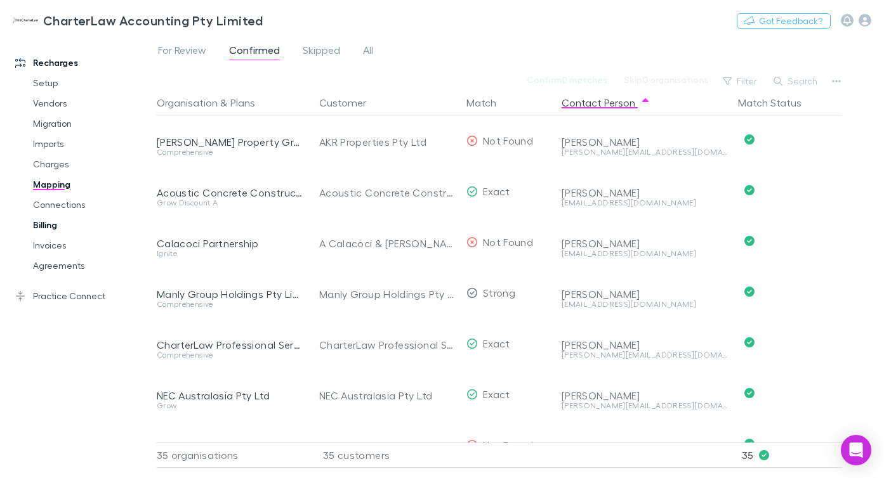
click at [56, 220] on link "Billing" at bounding box center [87, 225] width 134 height 20
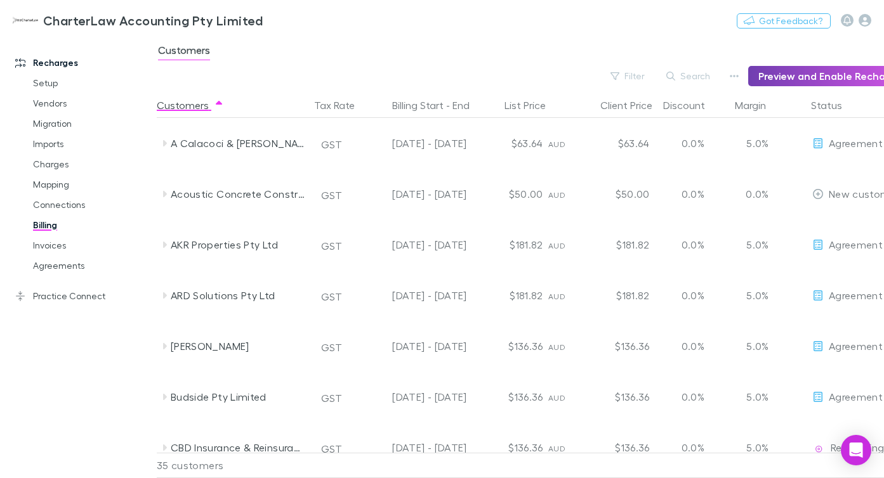
click at [775, 71] on button "Preview and Enable Recharging" at bounding box center [833, 76] width 171 height 20
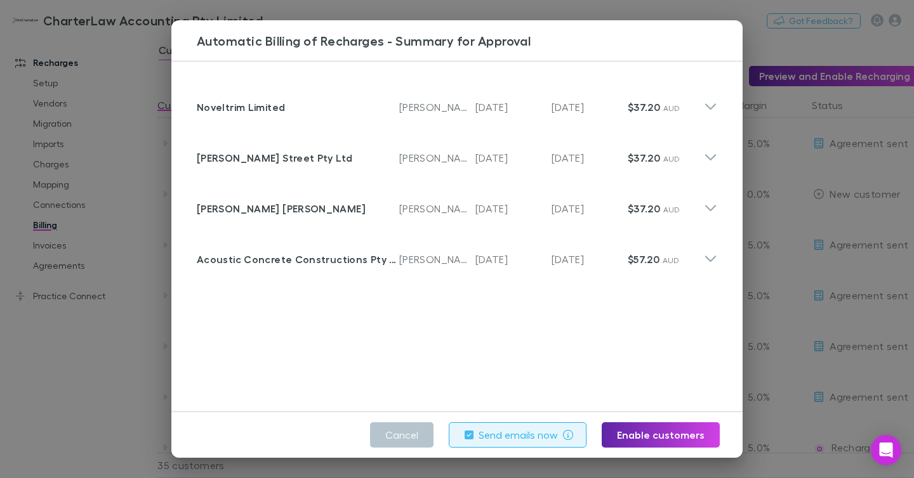
click at [118, 309] on div "Automatic Billing of Recharges - Summary for Approval Customer Noveltrim Limite…" at bounding box center [457, 239] width 914 height 478
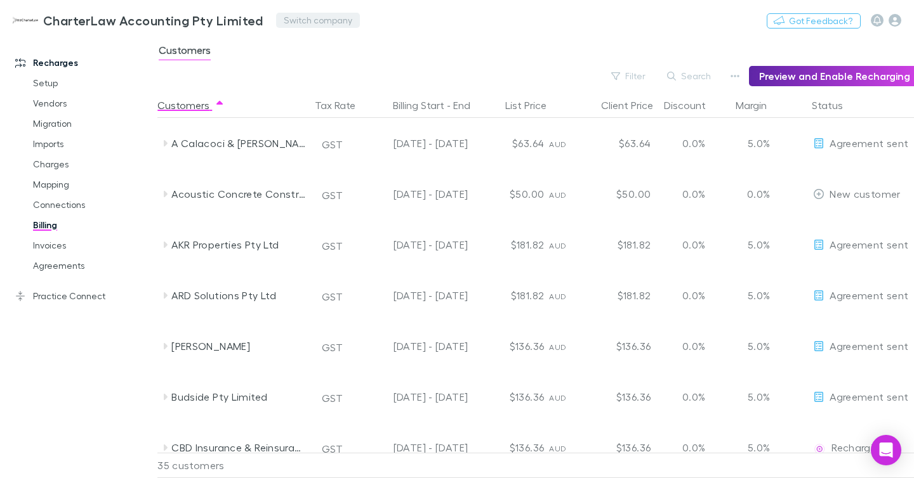
click at [285, 16] on button "Switch company" at bounding box center [318, 20] width 84 height 15
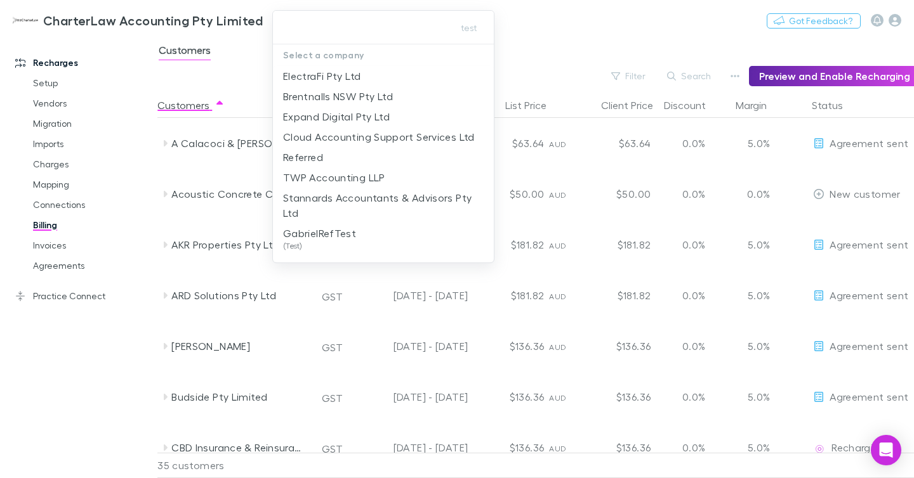
type input "**********"
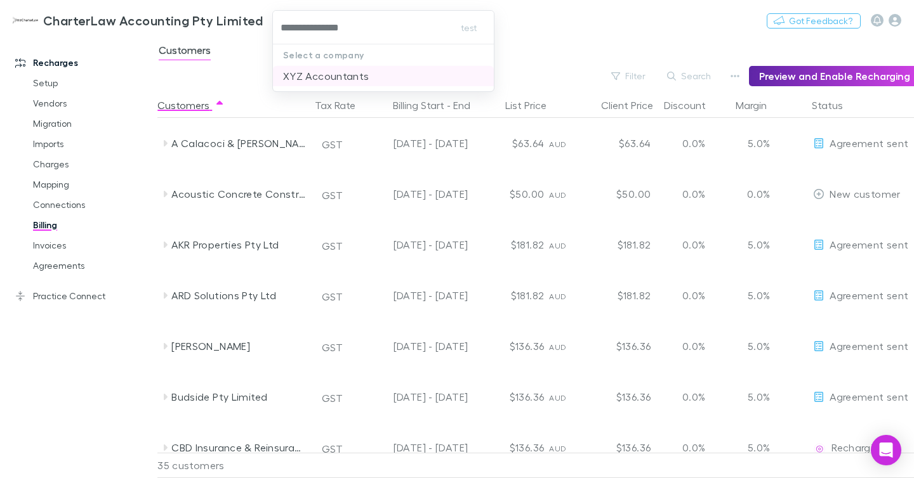
click at [337, 72] on p "XYZ Accountants" at bounding box center [326, 76] width 86 height 15
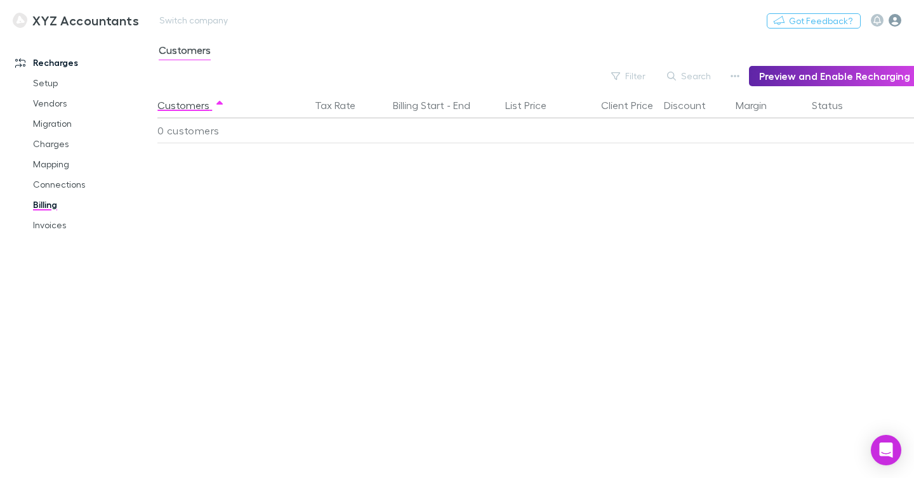
click at [883, 20] on icon "button" at bounding box center [894, 20] width 13 height 13
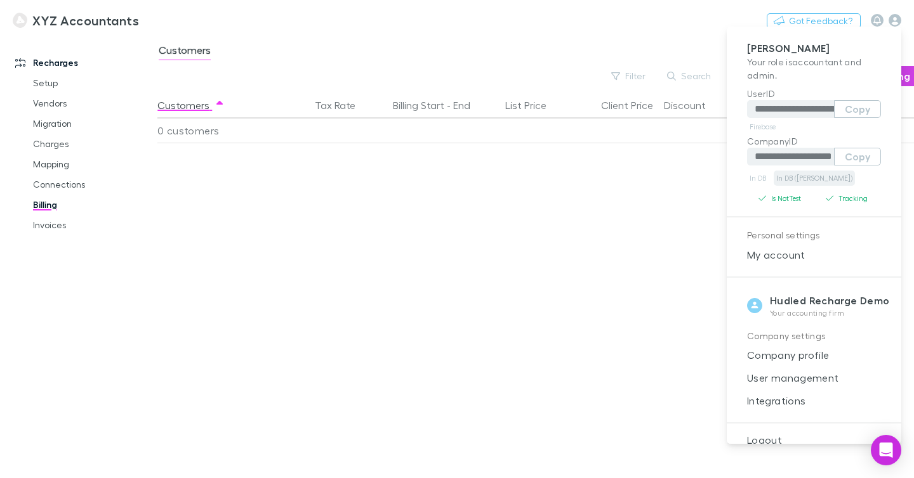
click at [780, 177] on link "In DB ([PERSON_NAME])" at bounding box center [813, 178] width 81 height 15
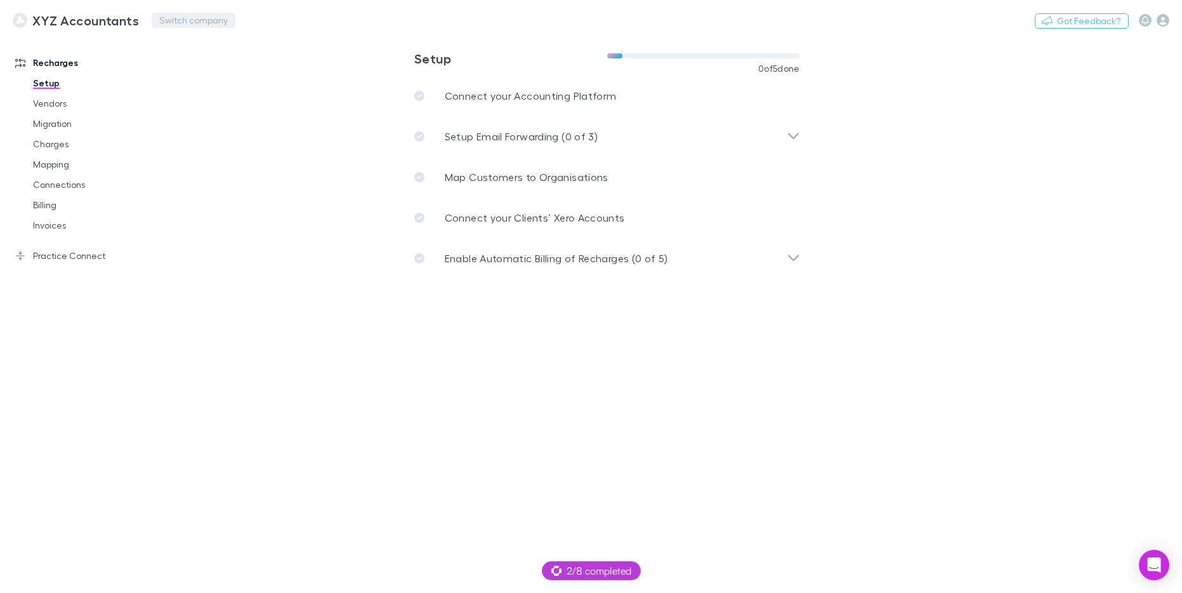
click at [224, 18] on button "Switch company" at bounding box center [194, 20] width 84 height 15
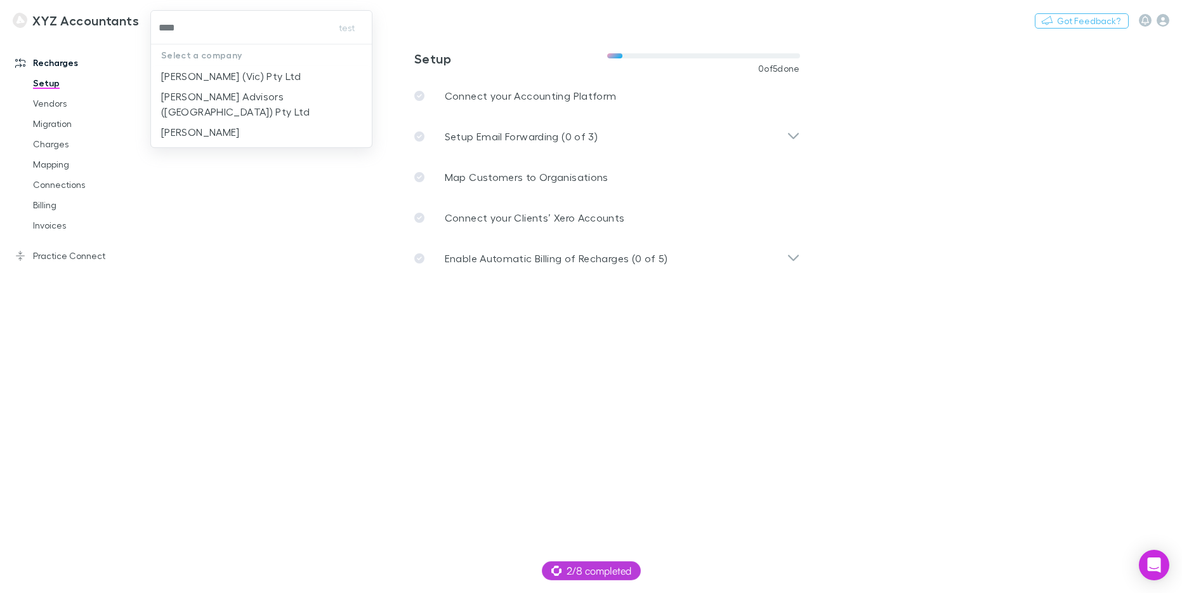
type input "*****"
click at [234, 93] on p "[PERSON_NAME] Advisors ([GEOGRAPHIC_DATA]) Pty Ltd" at bounding box center [261, 104] width 200 height 30
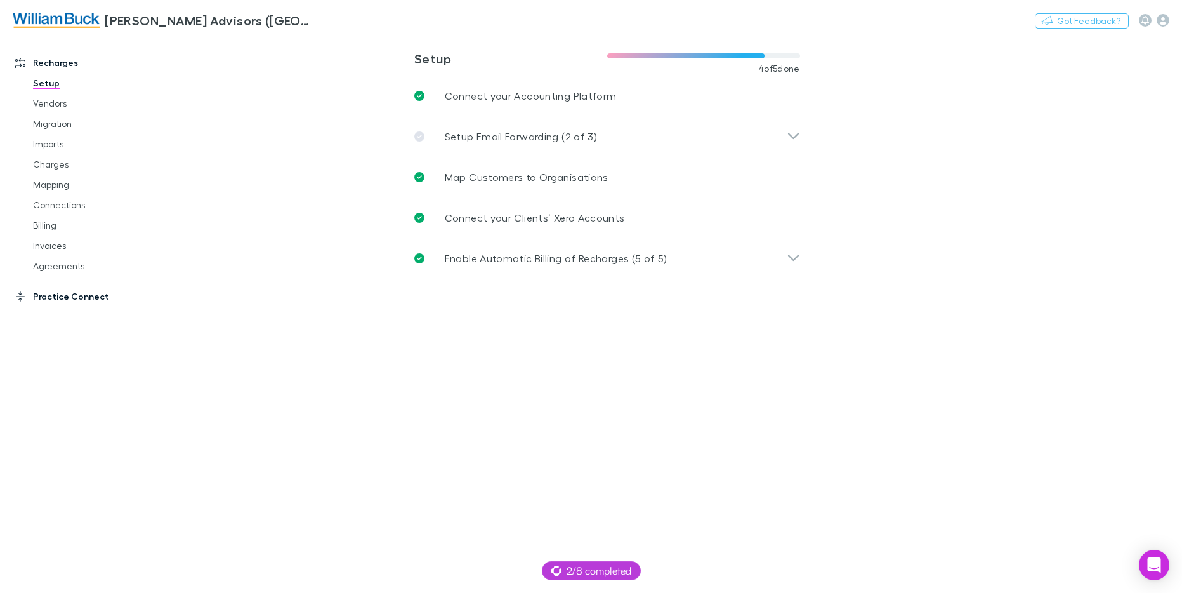
click at [62, 305] on link "Practice Connect" at bounding box center [82, 296] width 159 height 20
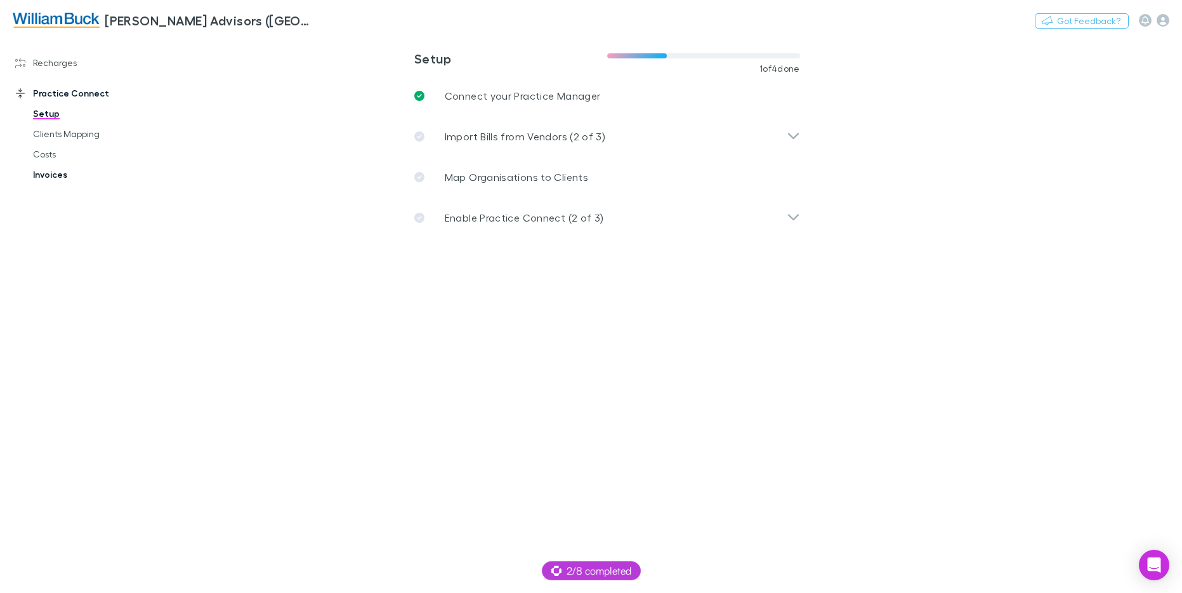
click at [45, 181] on link "Invoices" at bounding box center [90, 174] width 141 height 20
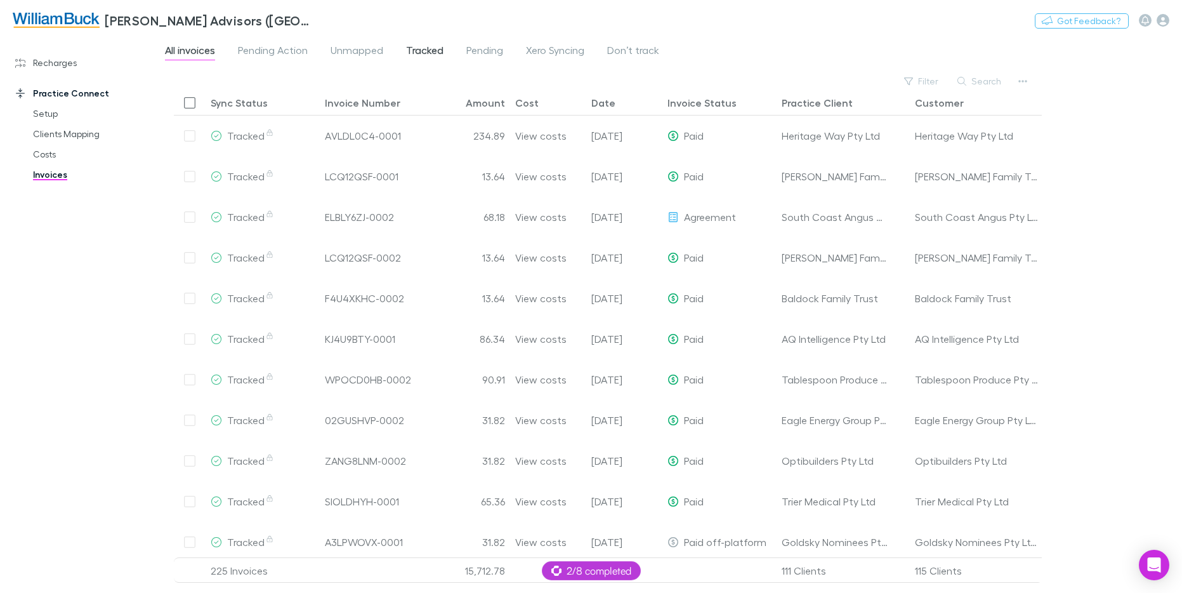
click at [423, 51] on span "Tracked" at bounding box center [424, 52] width 37 height 16
click at [466, 51] on span "Pending" at bounding box center [484, 52] width 37 height 16
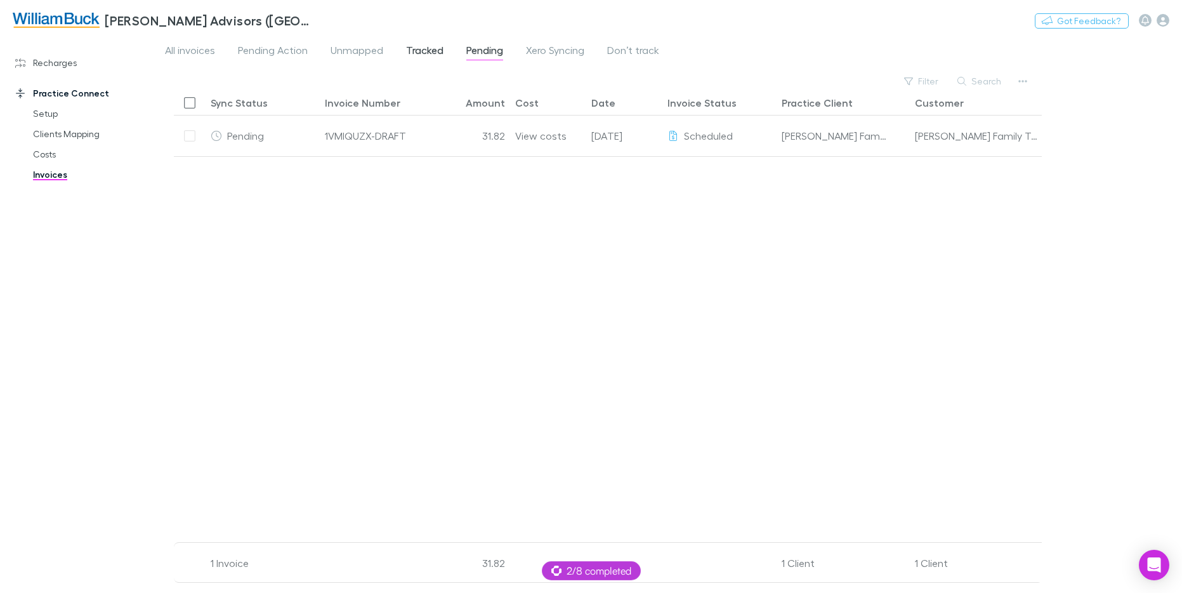
click at [424, 51] on span "Tracked" at bounding box center [424, 52] width 37 height 16
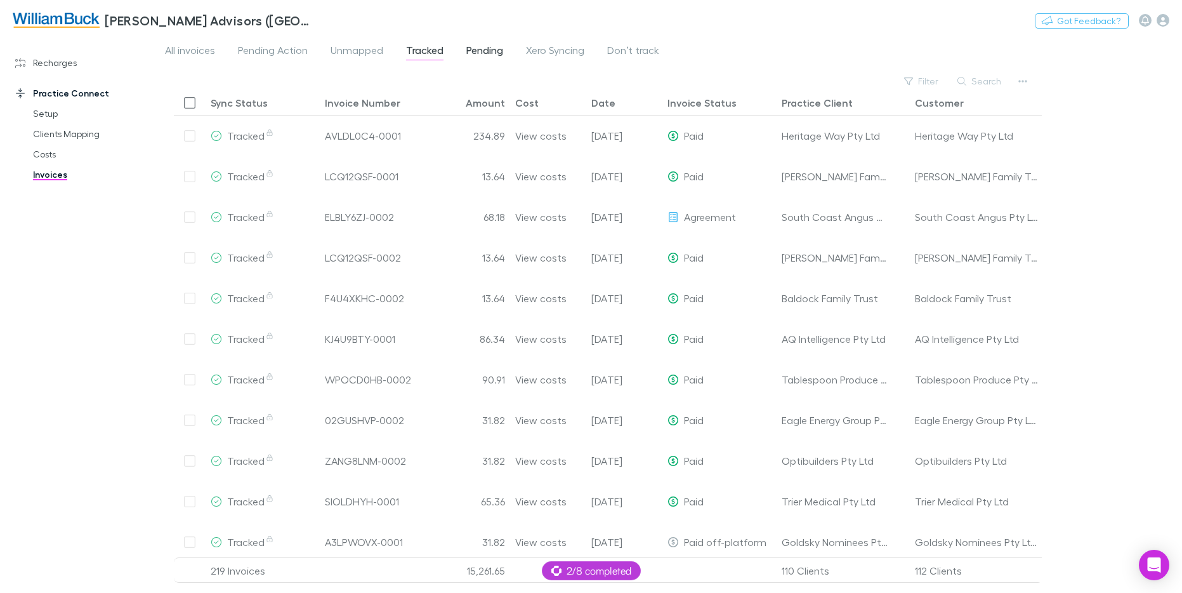
click at [492, 51] on span "Pending" at bounding box center [484, 52] width 37 height 16
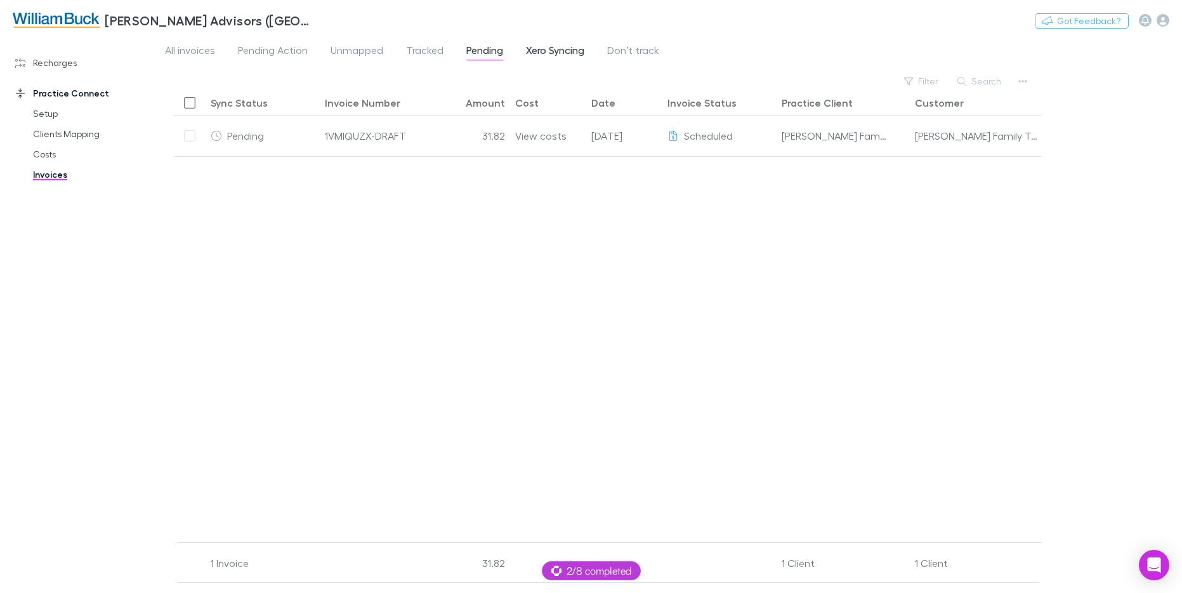
click at [539, 49] on span "Xero Syncing" at bounding box center [555, 52] width 58 height 16
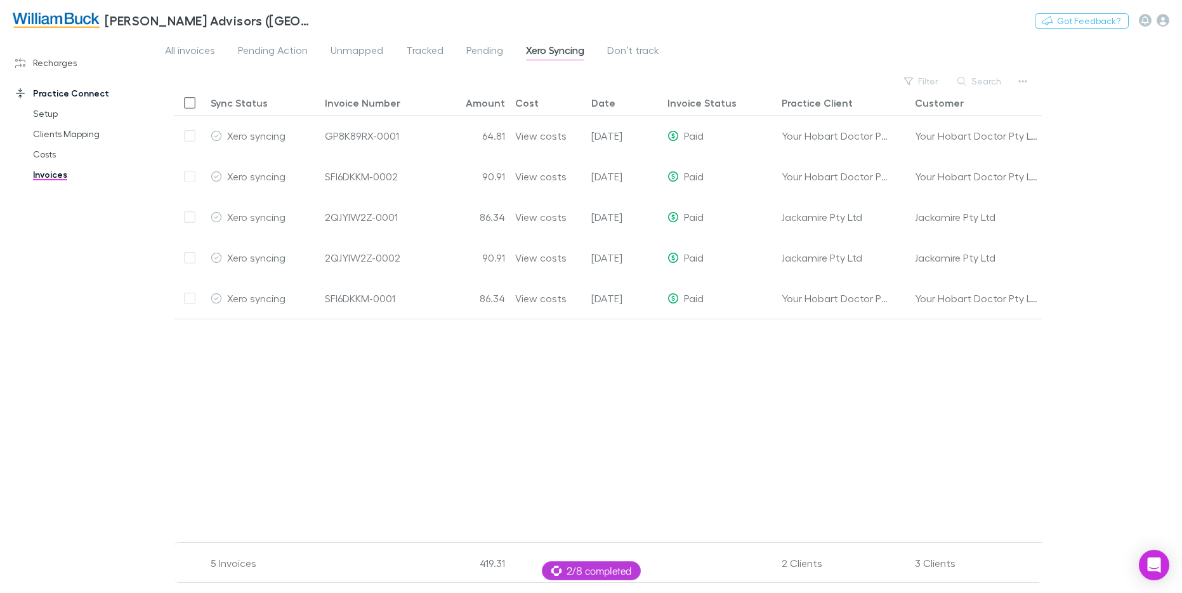
drag, startPoint x: 774, startPoint y: 50, endPoint x: 869, endPoint y: 46, distance: 94.6
click at [775, 49] on div "All invoices Pending Action Unmapped Tracked Pending Xero Syncing Don’t track" at bounding box center [673, 54] width 1018 height 24
click at [1164, 25] on icon "button" at bounding box center [1163, 20] width 13 height 13
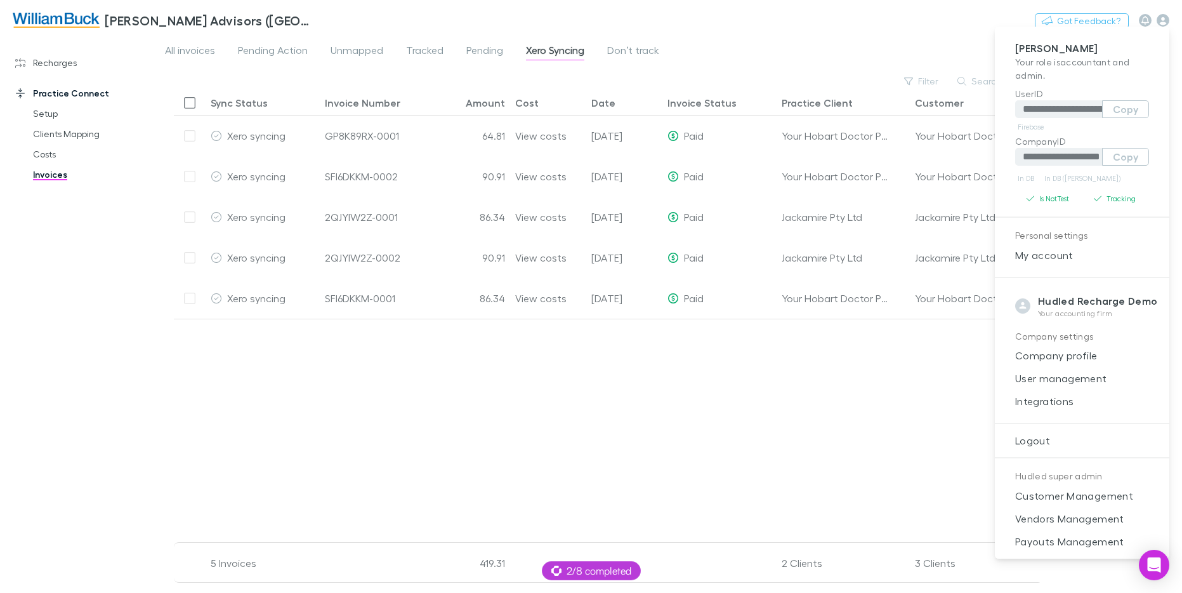
click at [1051, 399] on span "Integrations" at bounding box center [1082, 400] width 154 height 15
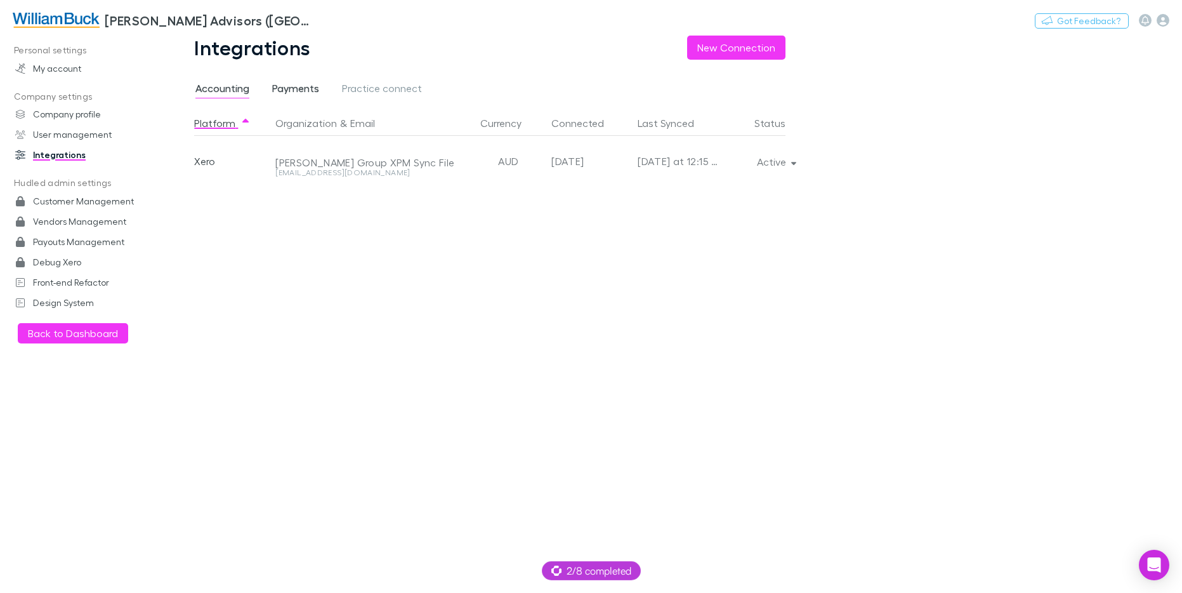
click at [303, 93] on span "Payments" at bounding box center [295, 90] width 47 height 16
click at [347, 86] on span "Practice connect" at bounding box center [382, 90] width 80 height 16
click at [226, 86] on span "Accounting" at bounding box center [222, 90] width 54 height 16
click at [82, 13] on img at bounding box center [56, 20] width 87 height 15
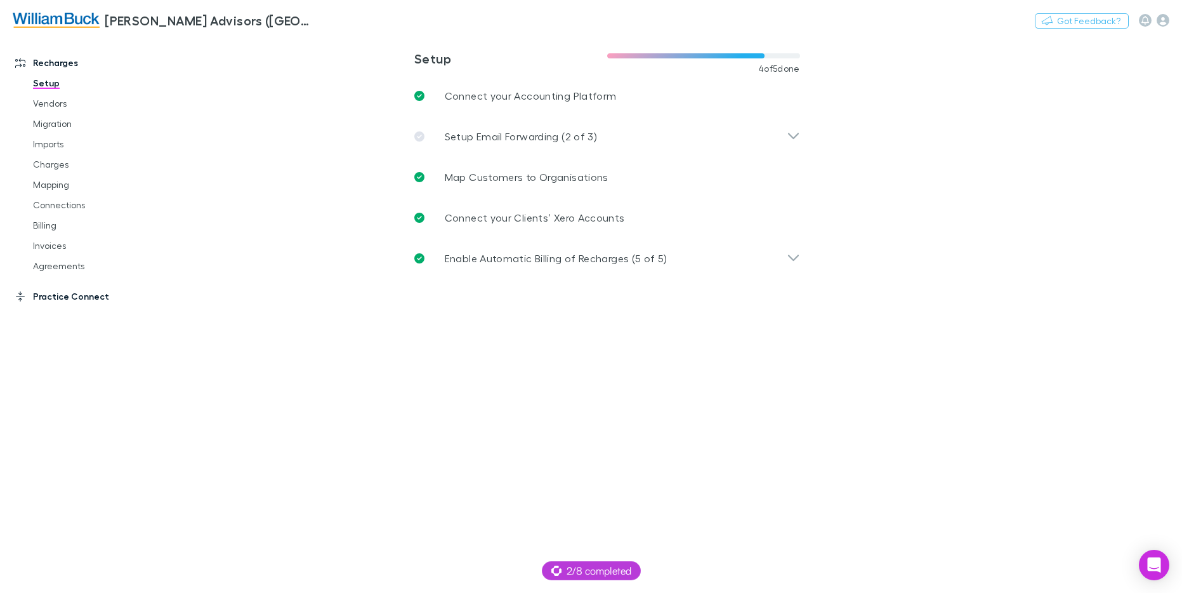
click at [66, 303] on link "Practice Connect" at bounding box center [82, 296] width 159 height 20
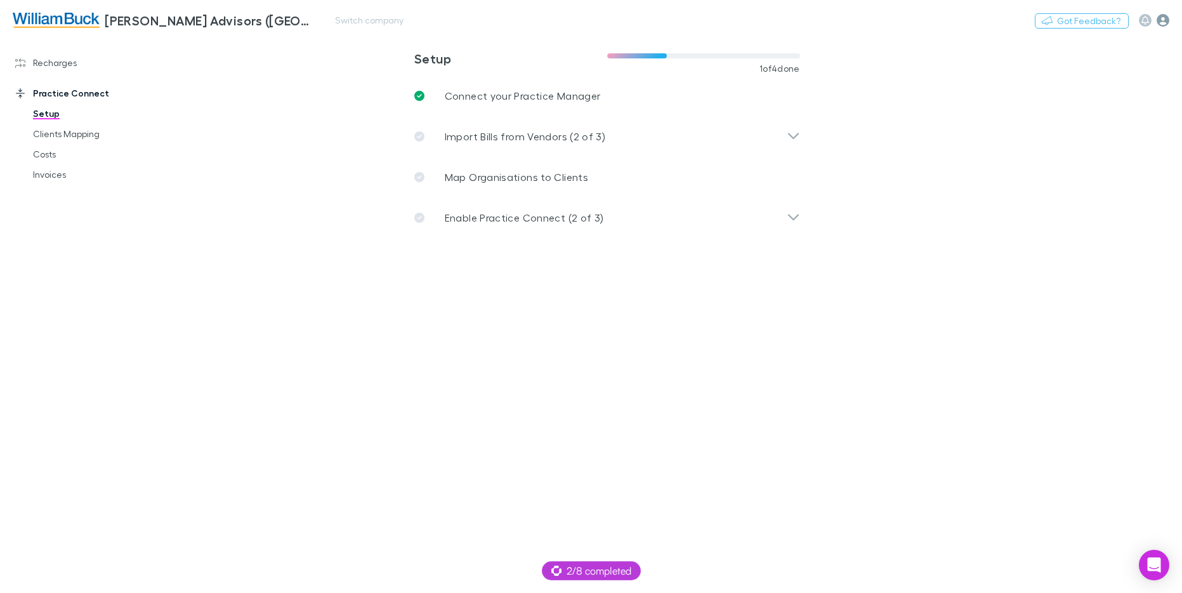
click at [1163, 20] on icon "button" at bounding box center [1163, 20] width 13 height 13
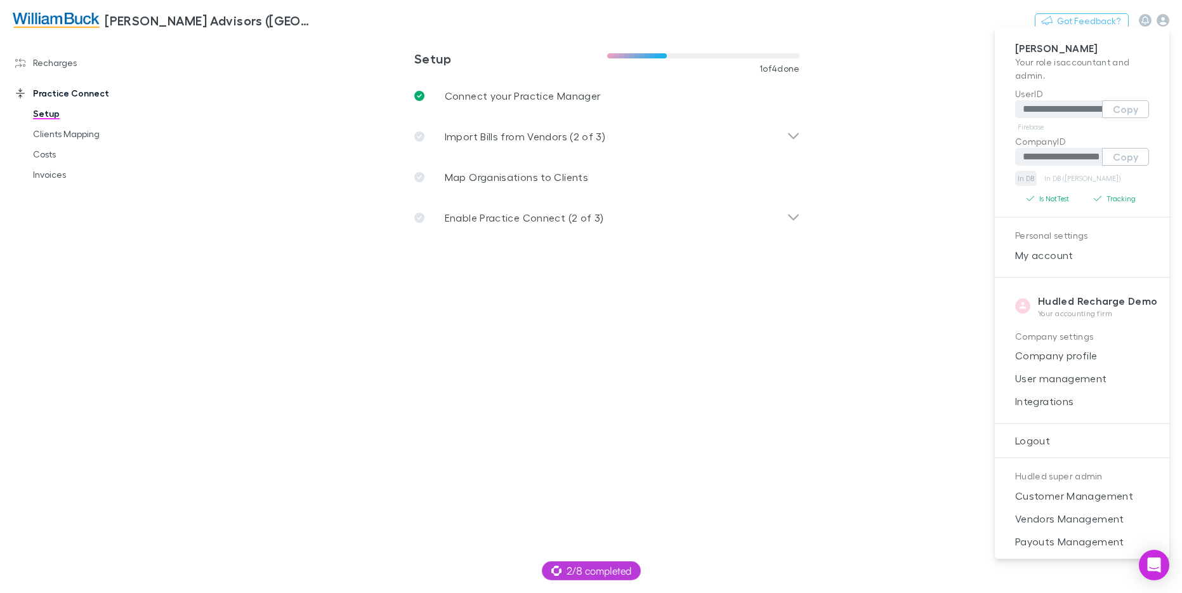
click at [1028, 176] on link "In DB" at bounding box center [1026, 178] width 22 height 15
